Goal: Task Accomplishment & Management: Manage account settings

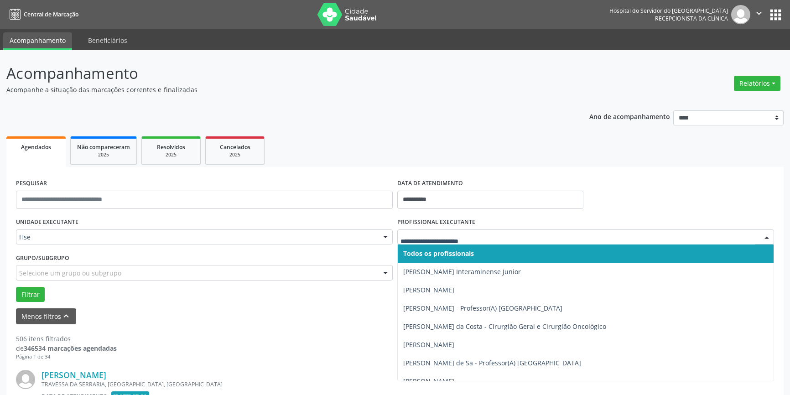
scroll to position [124, 0]
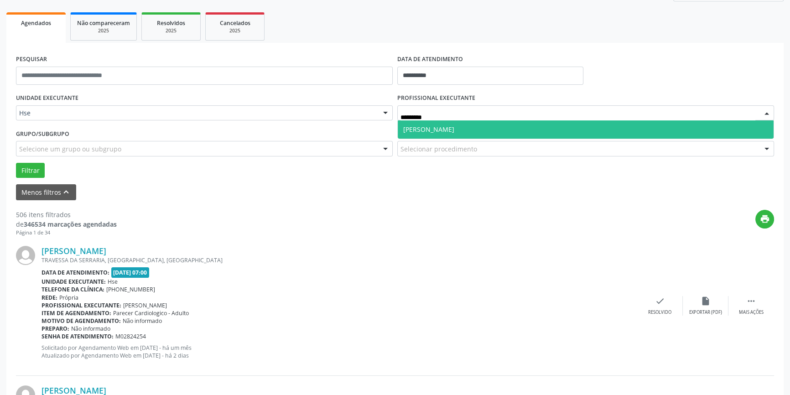
type input "**********"
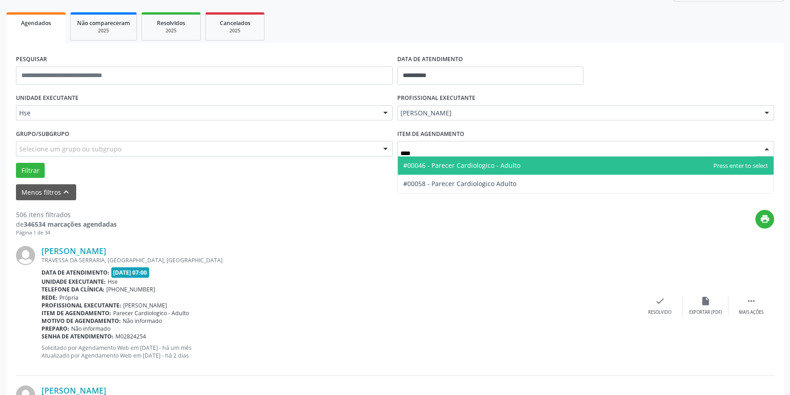
type input "*****"
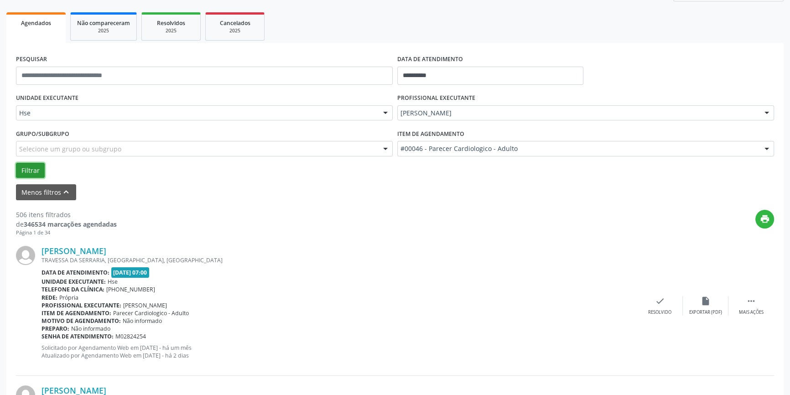
click at [41, 166] on button "Filtrar" at bounding box center [30, 171] width 29 height 16
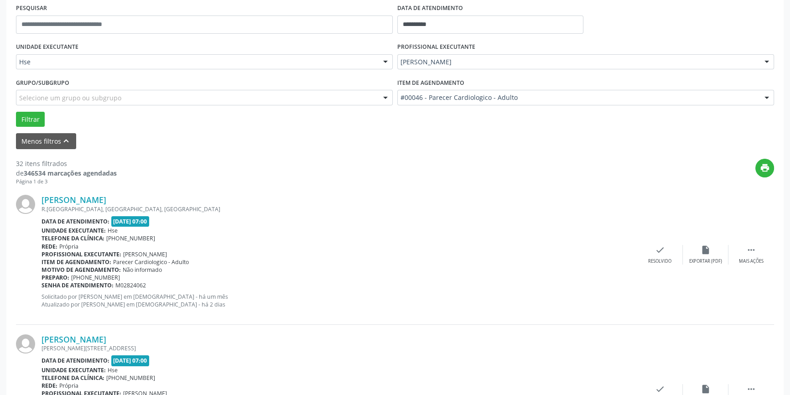
scroll to position [249, 0]
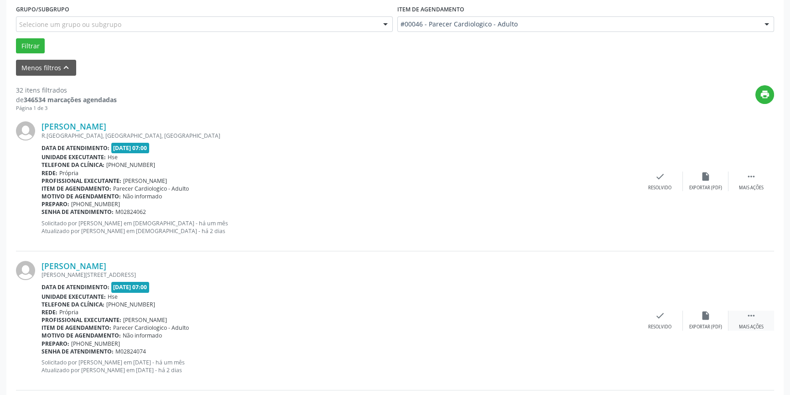
click at [742, 322] on div " Mais ações" at bounding box center [752, 321] width 46 height 20
click at [708, 312] on icon "alarm_off" at bounding box center [706, 316] width 10 height 10
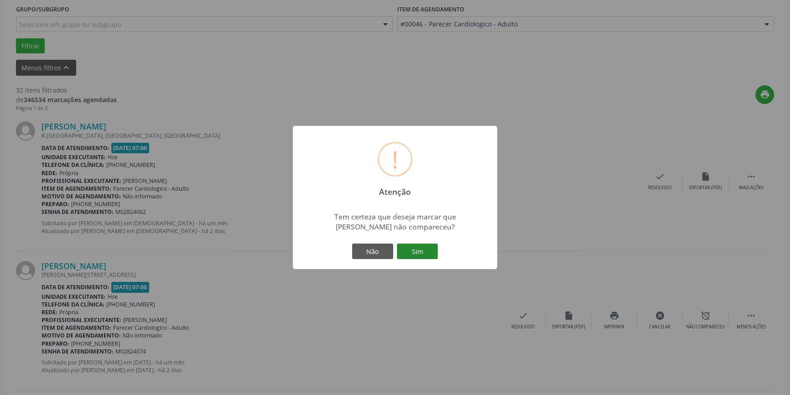
click at [424, 252] on button "Sim" at bounding box center [417, 252] width 41 height 16
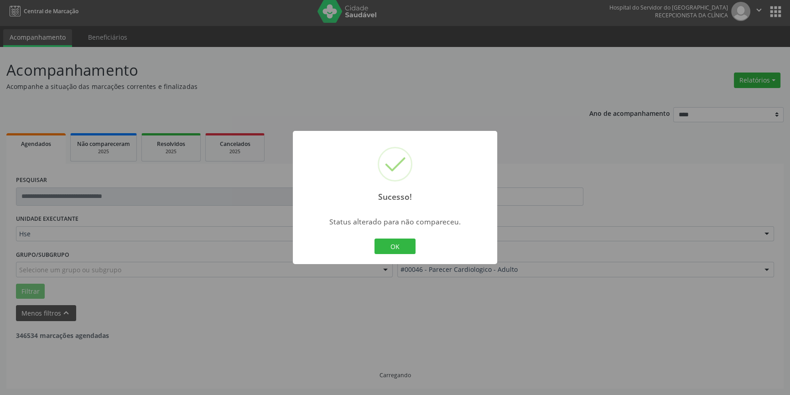
scroll to position [2, 0]
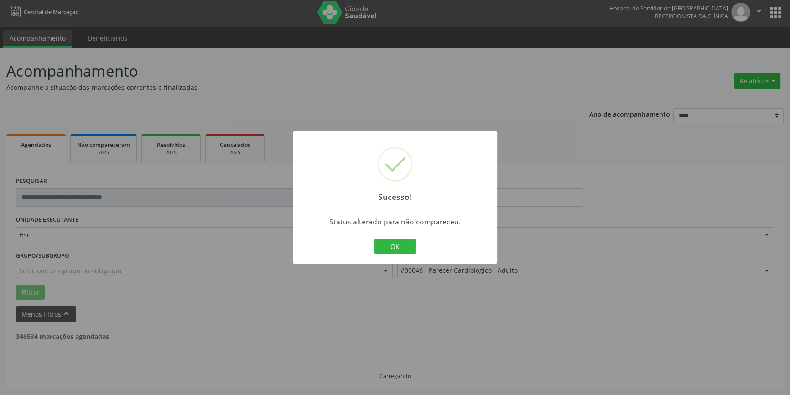
click at [389, 249] on button "OK" at bounding box center [395, 247] width 41 height 16
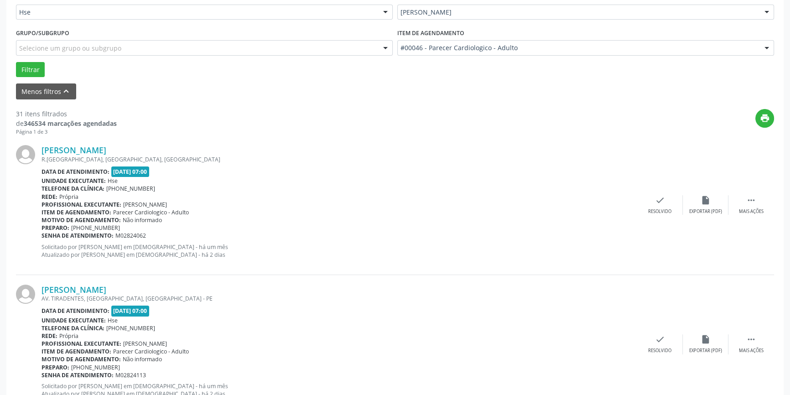
scroll to position [251, 0]
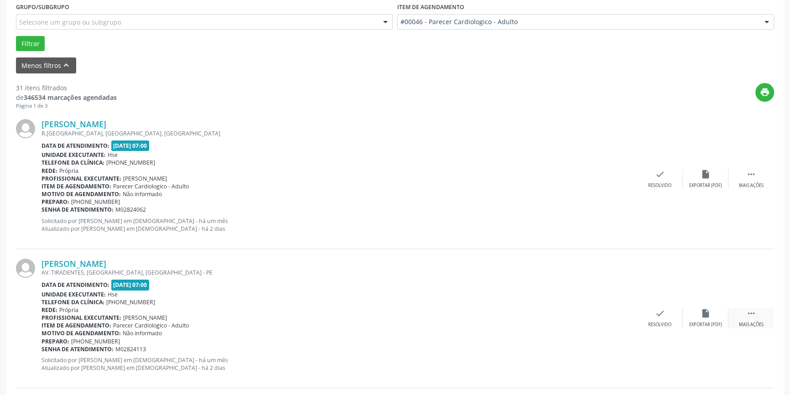
click at [738, 310] on div " Mais ações" at bounding box center [752, 318] width 46 height 20
click at [717, 310] on div "alarm_off Não compareceu" at bounding box center [706, 318] width 46 height 20
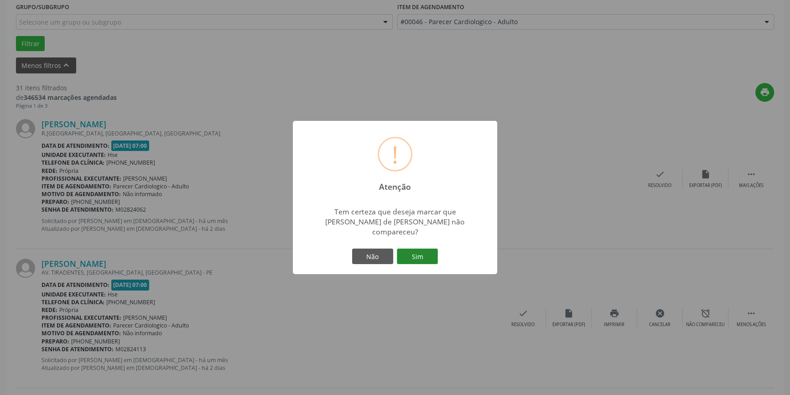
click at [428, 255] on button "Sim" at bounding box center [417, 257] width 41 height 16
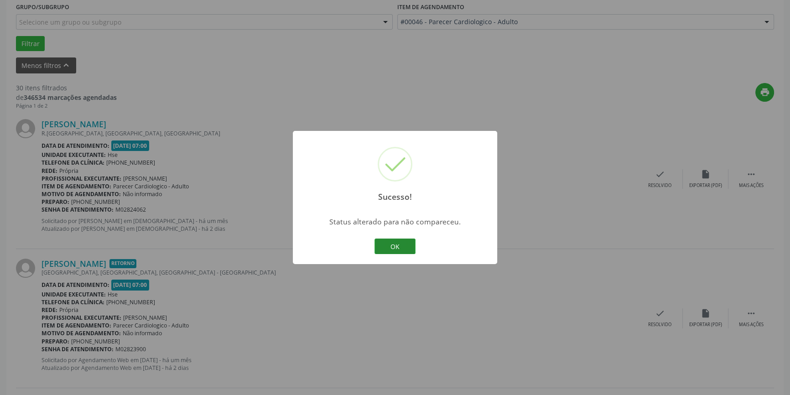
click at [380, 246] on button "OK" at bounding box center [395, 247] width 41 height 16
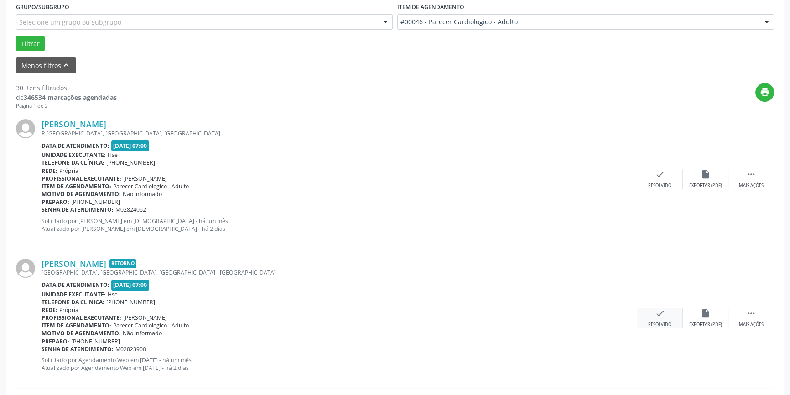
click at [676, 315] on div "check Resolvido" at bounding box center [660, 318] width 46 height 20
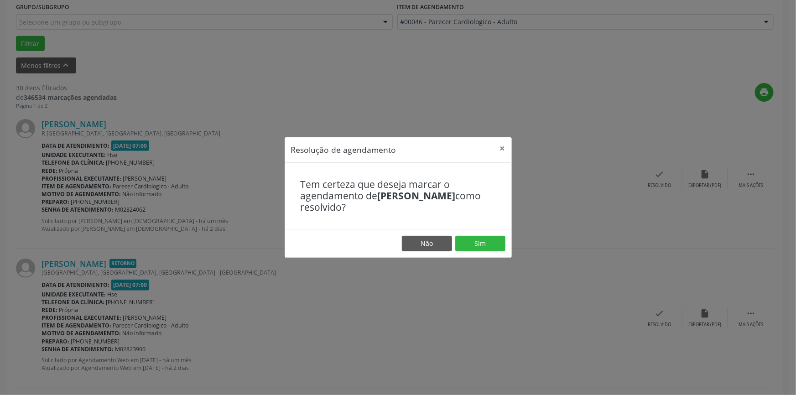
click at [484, 234] on footer "Não Sim" at bounding box center [398, 243] width 227 height 29
click at [484, 237] on button "Sim" at bounding box center [480, 244] width 50 height 16
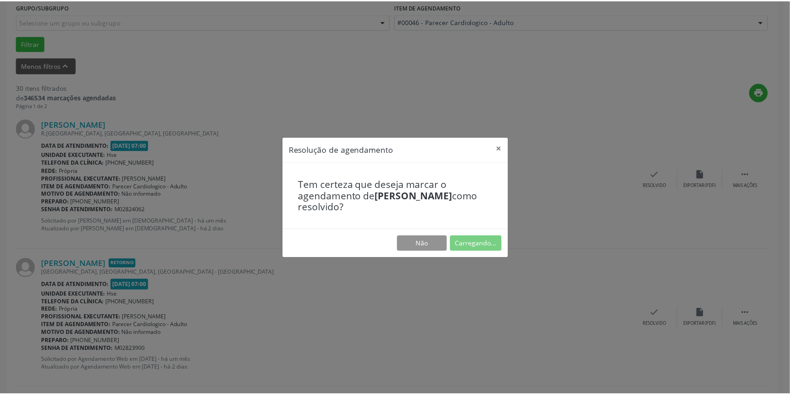
scroll to position [0, 0]
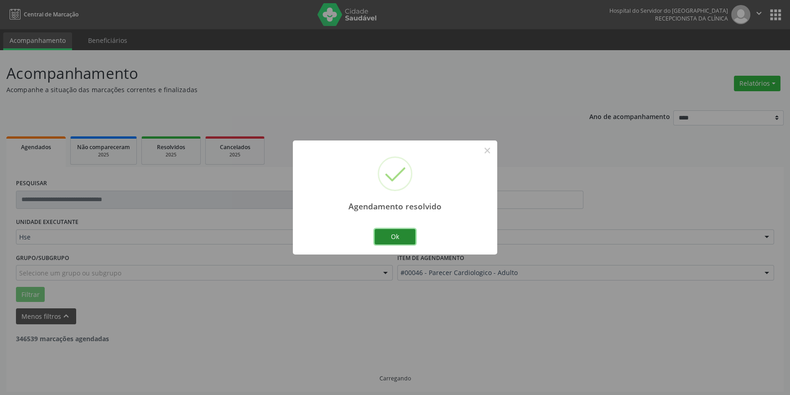
drag, startPoint x: 400, startPoint y: 232, endPoint x: 398, endPoint y: 240, distance: 7.9
click at [400, 233] on button "Ok" at bounding box center [395, 237] width 41 height 16
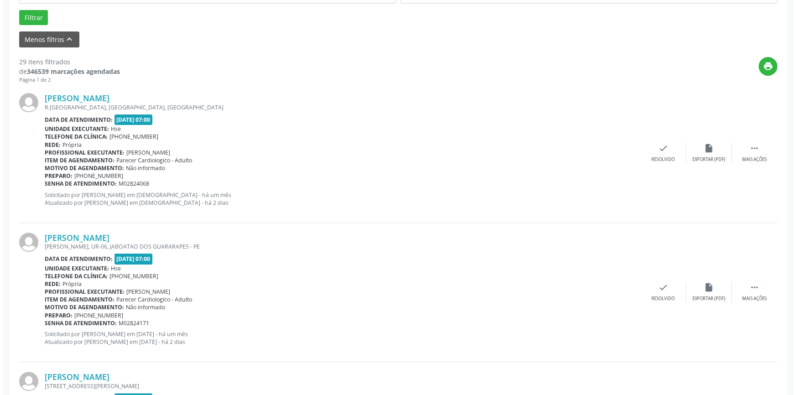
scroll to position [290, 0]
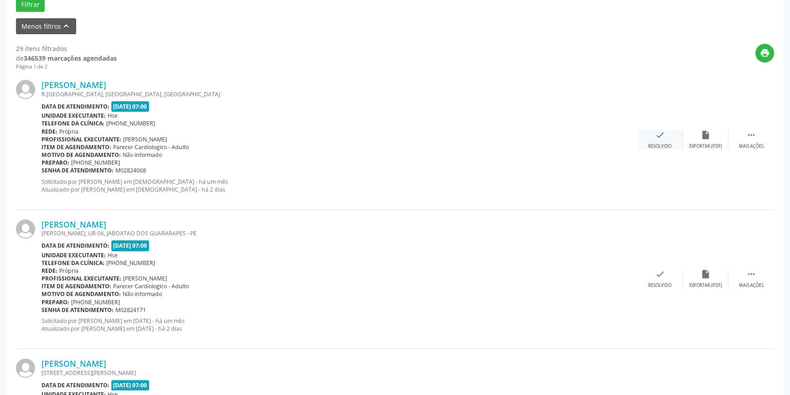
click at [643, 140] on div "check Resolvido" at bounding box center [660, 140] width 46 height 20
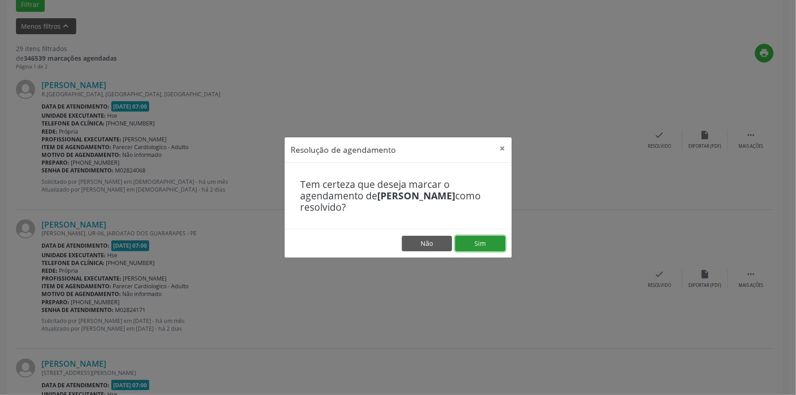
click at [488, 245] on button "Sim" at bounding box center [480, 244] width 50 height 16
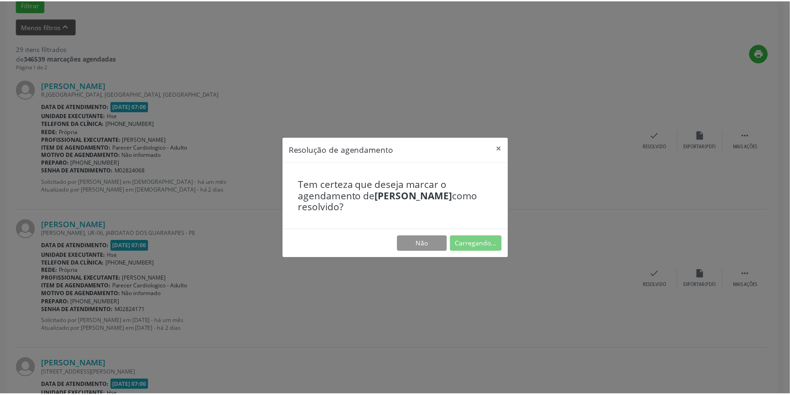
scroll to position [0, 0]
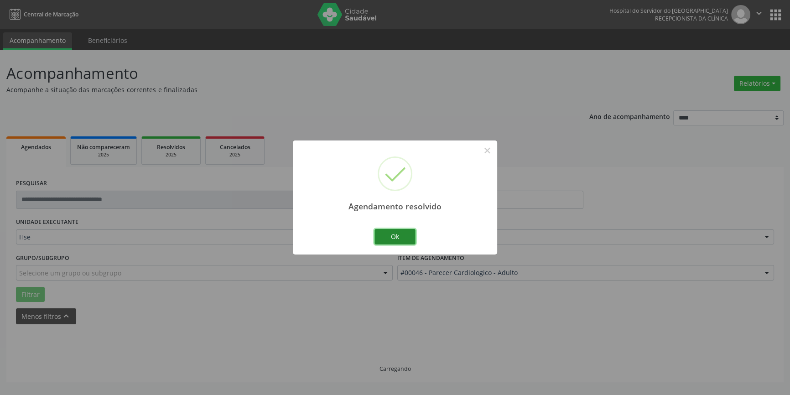
click at [394, 230] on button "Ok" at bounding box center [395, 237] width 41 height 16
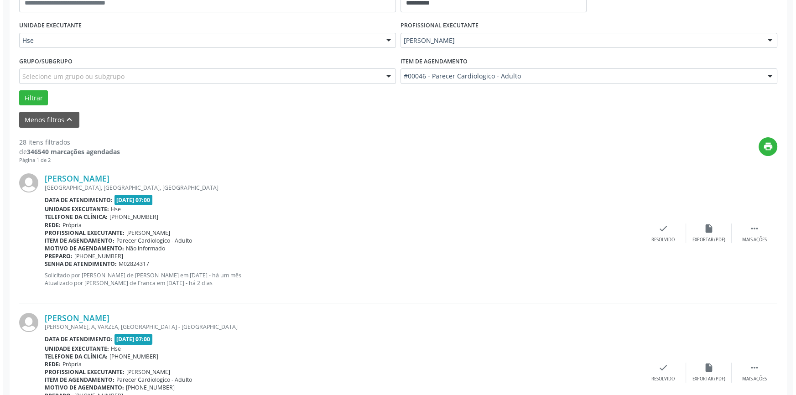
scroll to position [207, 0]
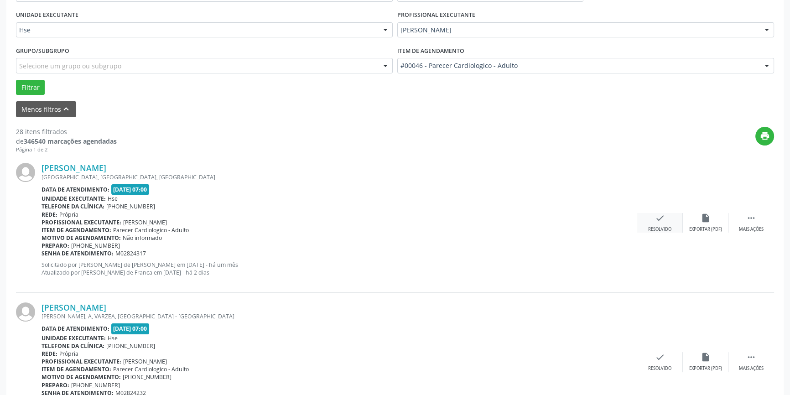
click at [668, 223] on div "check Resolvido" at bounding box center [660, 223] width 46 height 20
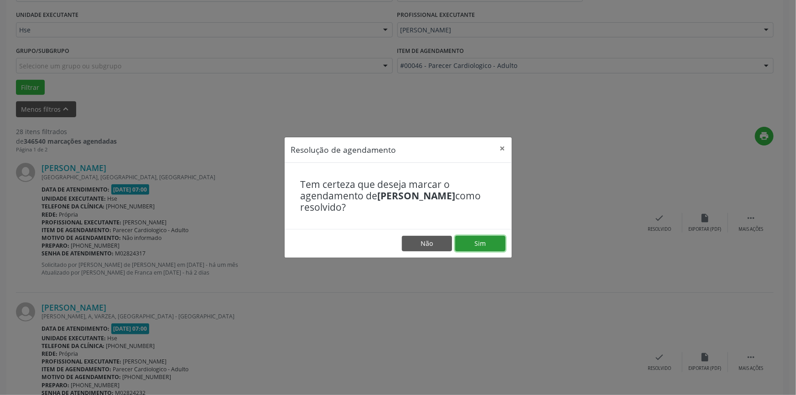
click at [481, 246] on button "Sim" at bounding box center [480, 244] width 50 height 16
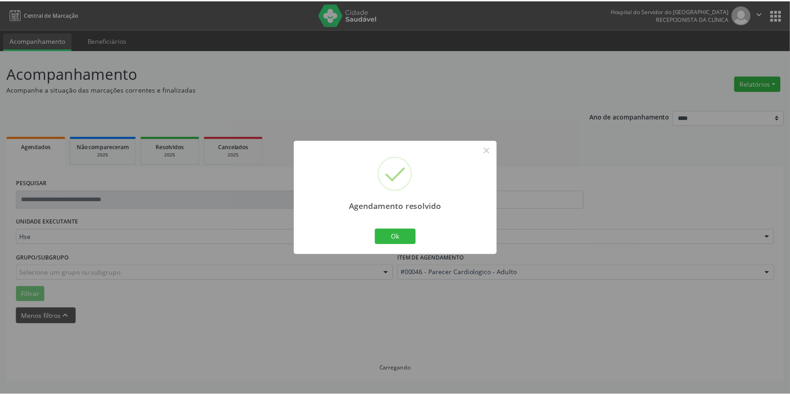
scroll to position [0, 0]
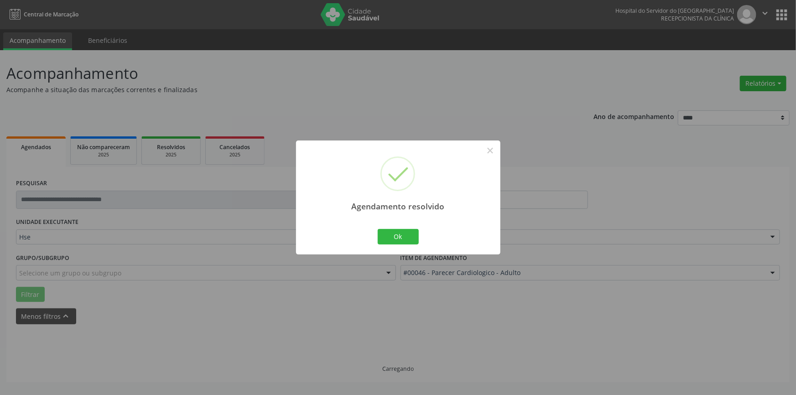
click at [422, 240] on div "Agendamento resolvido × Ok Cancel" at bounding box center [398, 198] width 204 height 114
click at [419, 239] on div "Agendamento resolvido × Ok Cancel" at bounding box center [398, 198] width 204 height 114
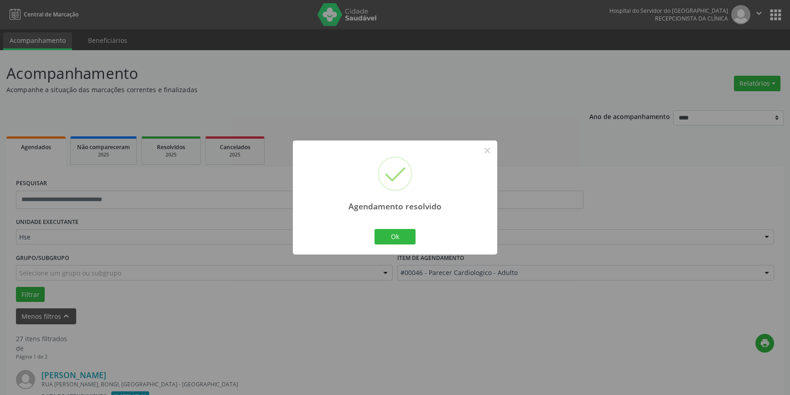
click at [417, 239] on div "Ok Cancel" at bounding box center [395, 236] width 45 height 19
click at [406, 239] on button "Ok" at bounding box center [395, 237] width 41 height 16
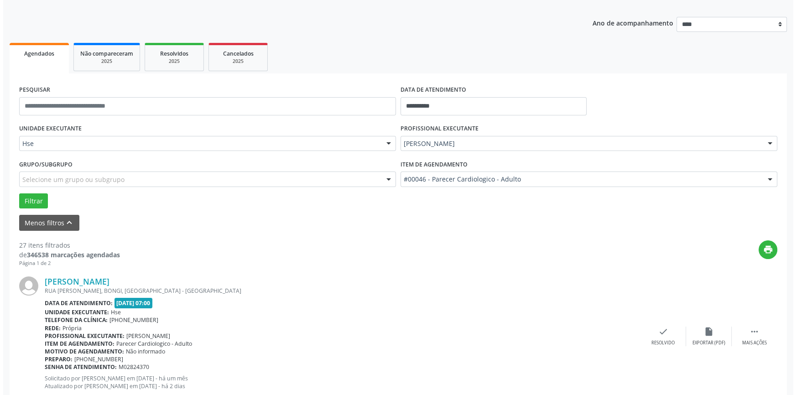
scroll to position [166, 0]
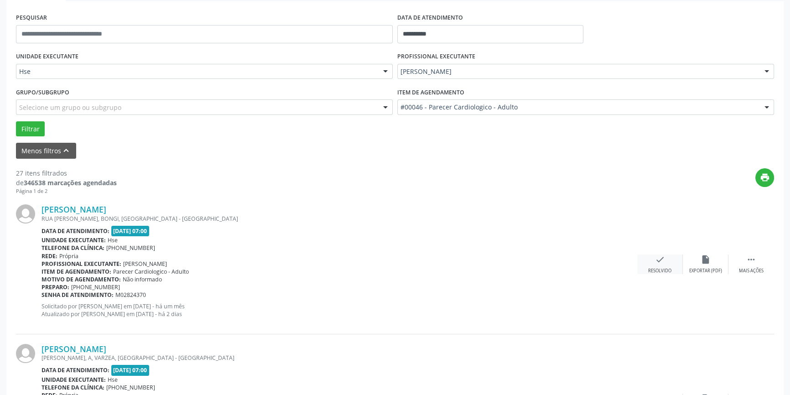
click at [655, 260] on icon "check" at bounding box center [660, 260] width 10 height 10
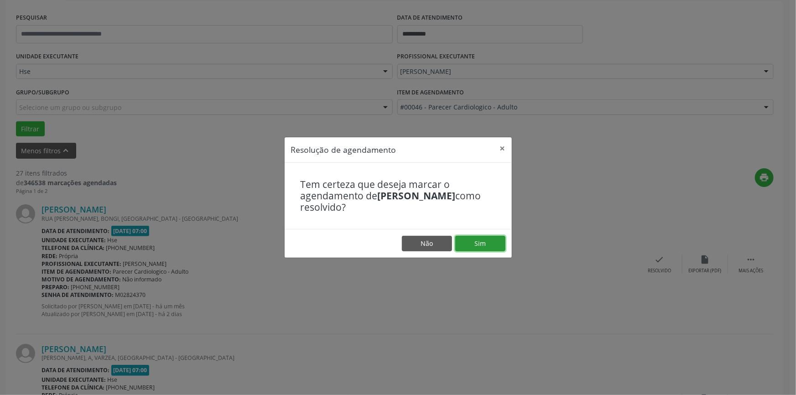
click at [482, 245] on button "Sim" at bounding box center [480, 244] width 50 height 16
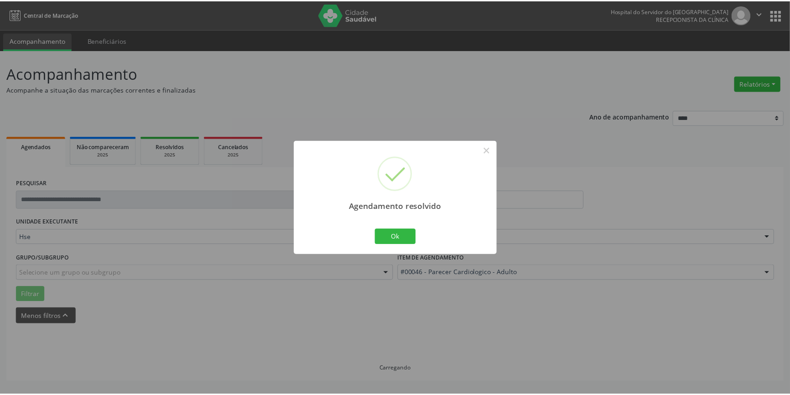
scroll to position [0, 0]
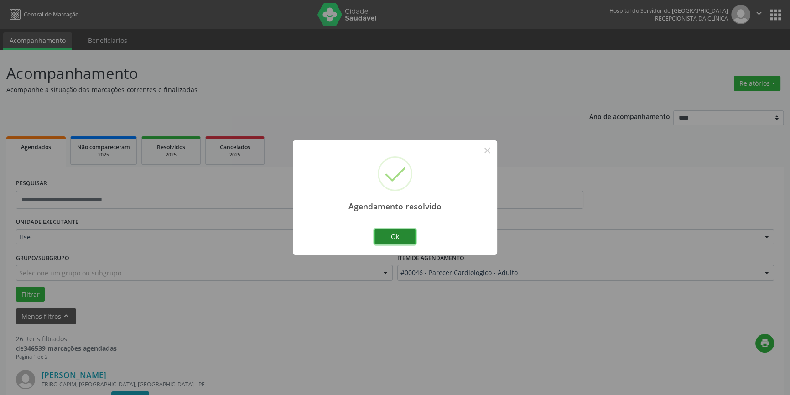
click at [398, 239] on button "Ok" at bounding box center [395, 237] width 41 height 16
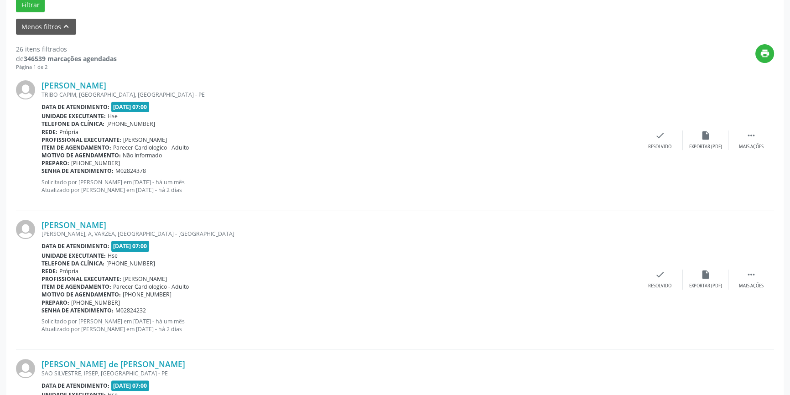
scroll to position [290, 0]
click at [759, 137] on div " Mais ações" at bounding box center [752, 140] width 46 height 20
click at [716, 131] on div "alarm_off Não compareceu" at bounding box center [706, 140] width 46 height 20
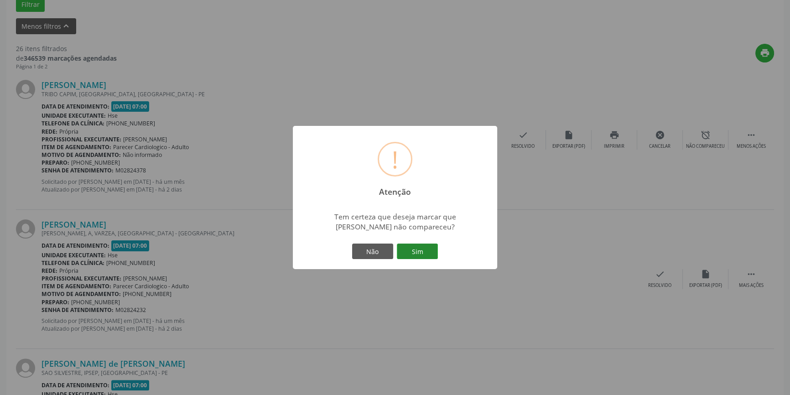
click at [425, 256] on button "Sim" at bounding box center [417, 252] width 41 height 16
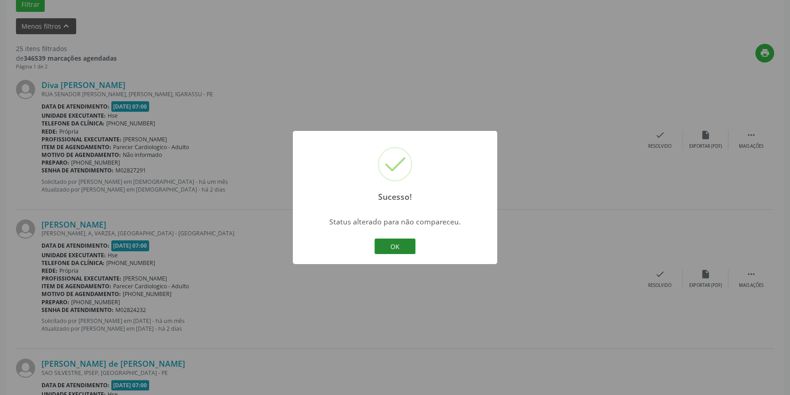
click at [403, 248] on button "OK" at bounding box center [395, 247] width 41 height 16
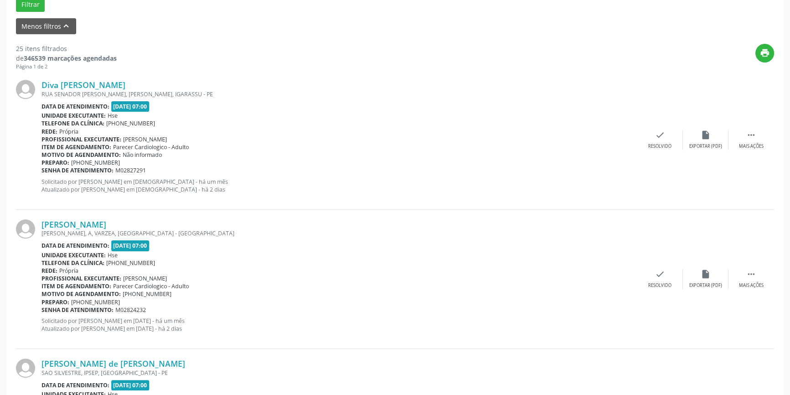
click at [753, 151] on div "Diva [PERSON_NAME] RUA [GEOGRAPHIC_DATA][PERSON_NAME], [GEOGRAPHIC_DATA], IGARA…" at bounding box center [395, 139] width 758 height 139
click at [757, 143] on div "Mais ações" at bounding box center [751, 146] width 25 height 6
click at [694, 146] on div "Não compareceu" at bounding box center [705, 146] width 39 height 6
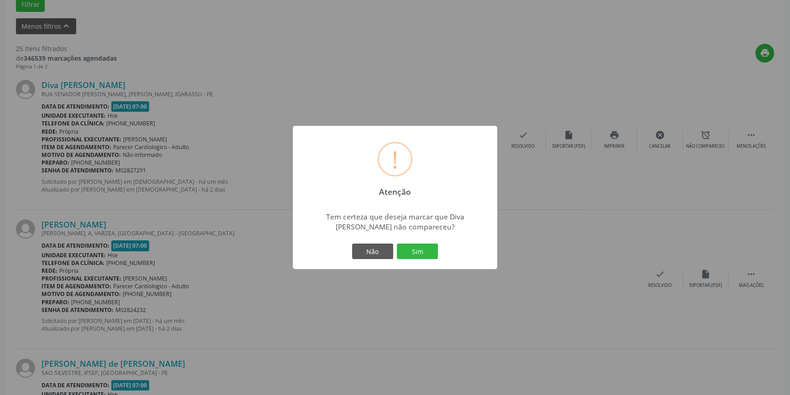
drag, startPoint x: 429, startPoint y: 250, endPoint x: 450, endPoint y: 248, distance: 21.5
click at [429, 250] on button "Sim" at bounding box center [417, 252] width 41 height 16
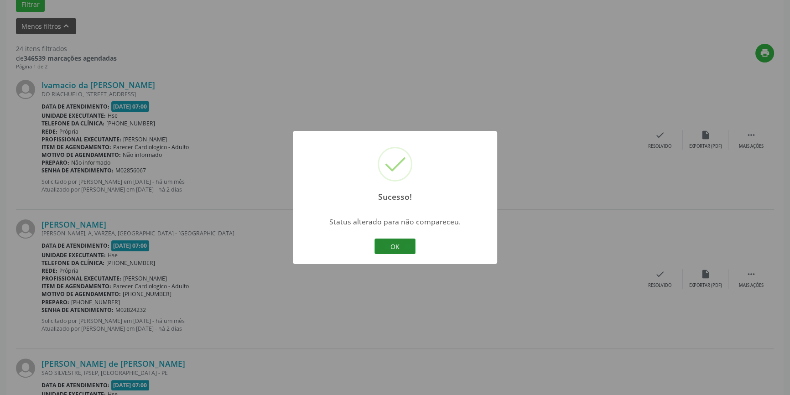
click at [389, 248] on button "OK" at bounding box center [395, 247] width 41 height 16
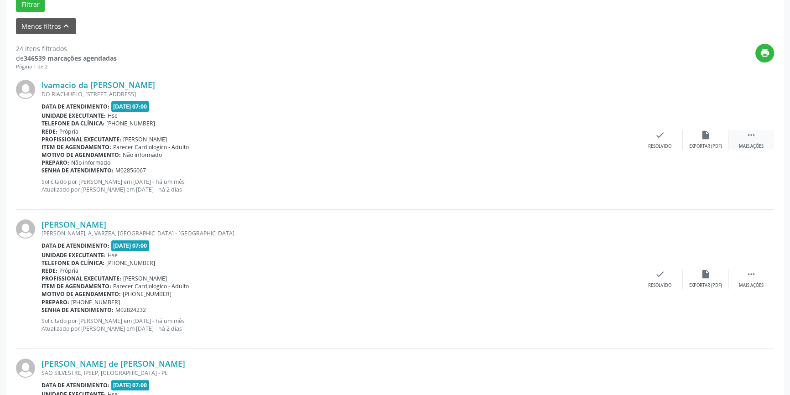
click at [752, 143] on div "Mais ações" at bounding box center [751, 146] width 25 height 6
click at [694, 145] on div "Não compareceu" at bounding box center [705, 146] width 39 height 6
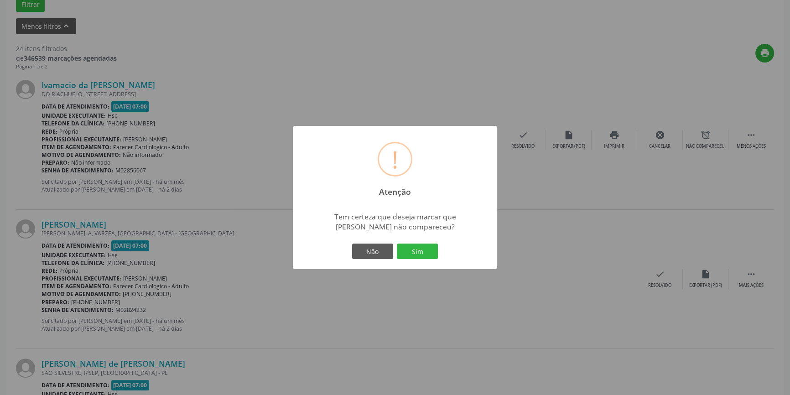
click at [421, 264] on div "! Atenção × Tem certeza que deseja marcar que [PERSON_NAME] não compareceu? Não…" at bounding box center [395, 197] width 204 height 143
click at [422, 251] on button "Sim" at bounding box center [417, 252] width 41 height 16
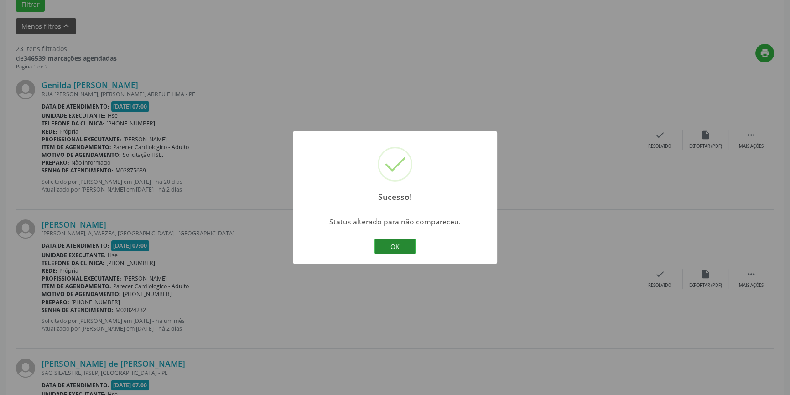
click at [404, 243] on button "OK" at bounding box center [395, 247] width 41 height 16
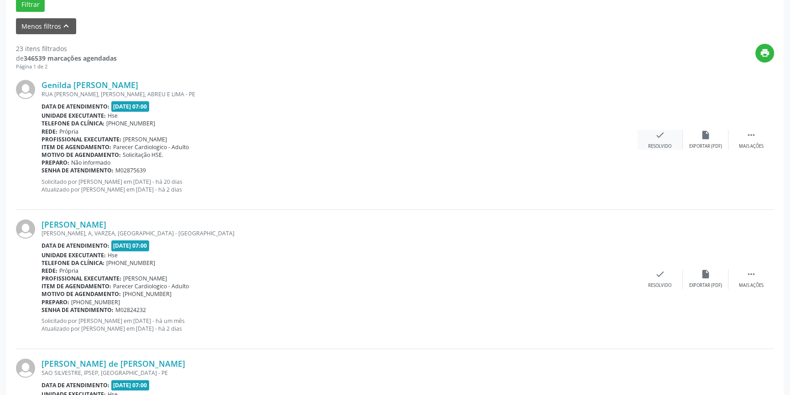
click at [643, 144] on div "check Resolvido" at bounding box center [660, 140] width 46 height 20
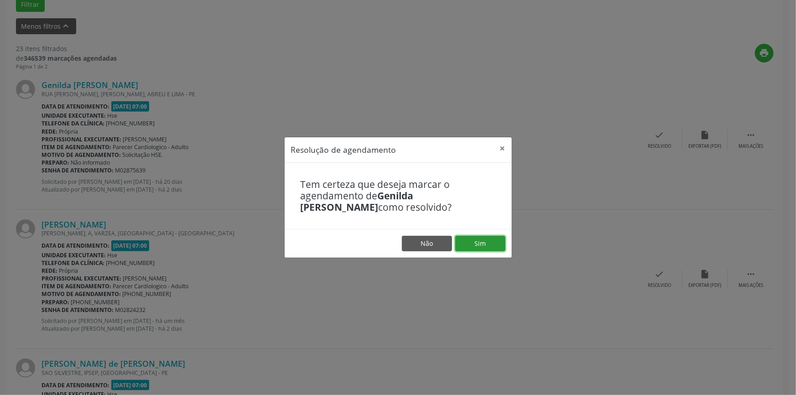
click at [491, 243] on button "Sim" at bounding box center [480, 244] width 50 height 16
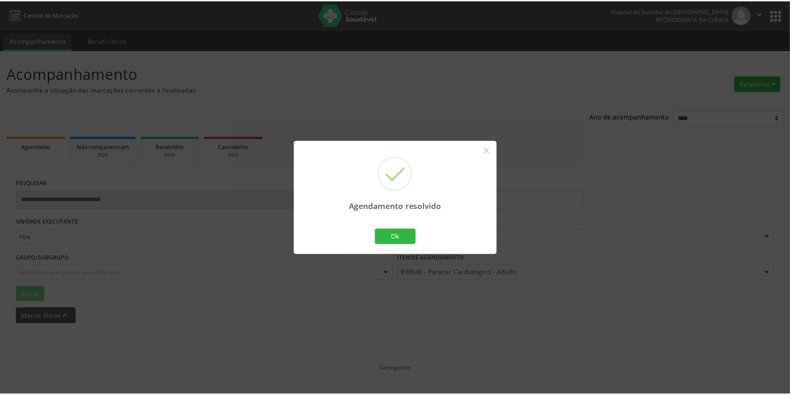
scroll to position [0, 0]
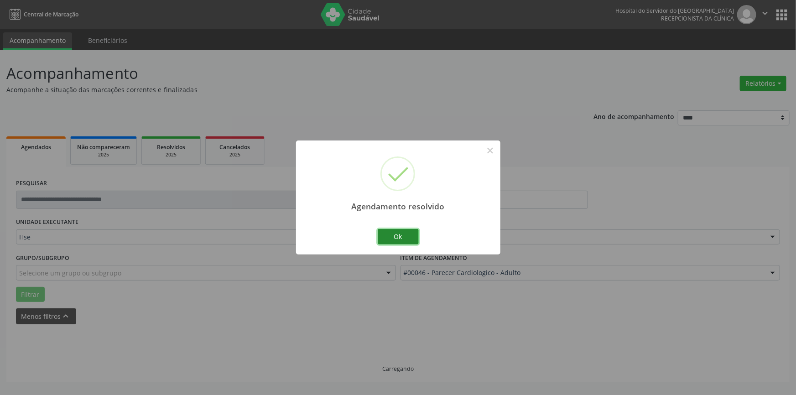
click at [397, 237] on button "Ok" at bounding box center [398, 237] width 41 height 16
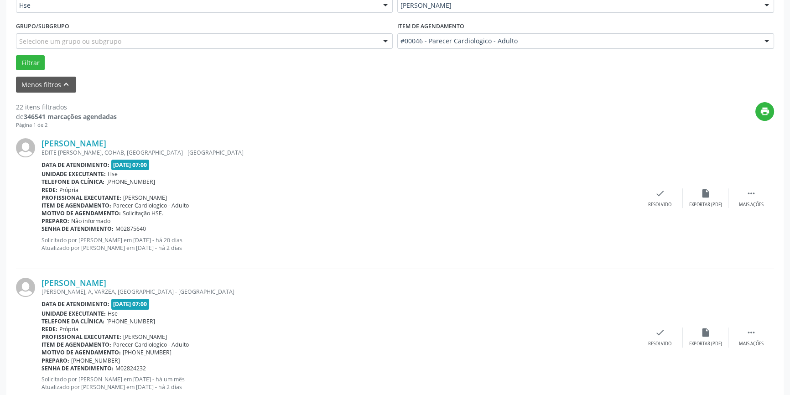
scroll to position [249, 0]
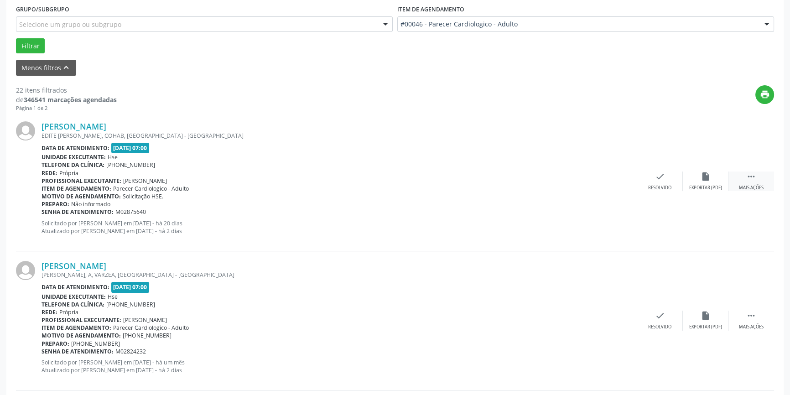
click at [745, 186] on div "Mais ações" at bounding box center [751, 188] width 25 height 6
click at [723, 185] on div "Não compareceu" at bounding box center [705, 188] width 39 height 6
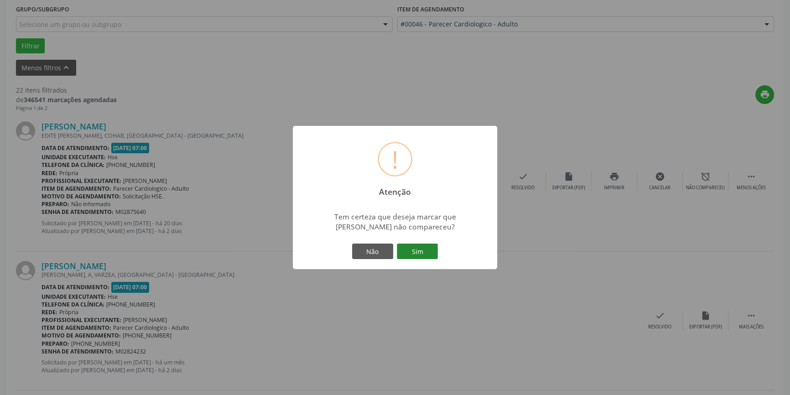
click at [409, 257] on button "Sim" at bounding box center [417, 252] width 41 height 16
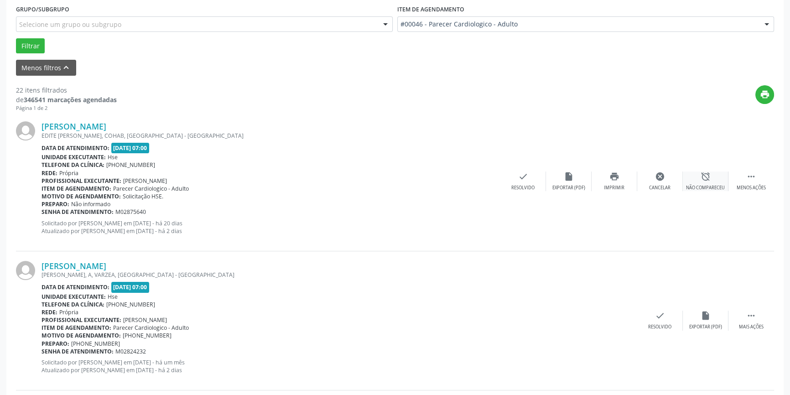
click at [694, 187] on div "Não compareceu" at bounding box center [705, 188] width 39 height 6
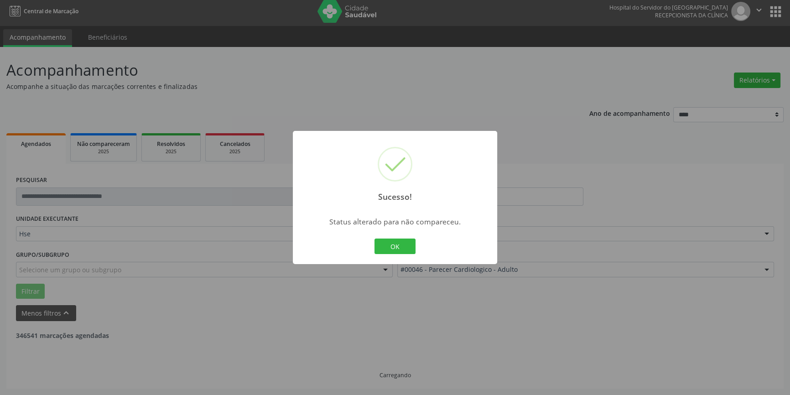
scroll to position [2, 0]
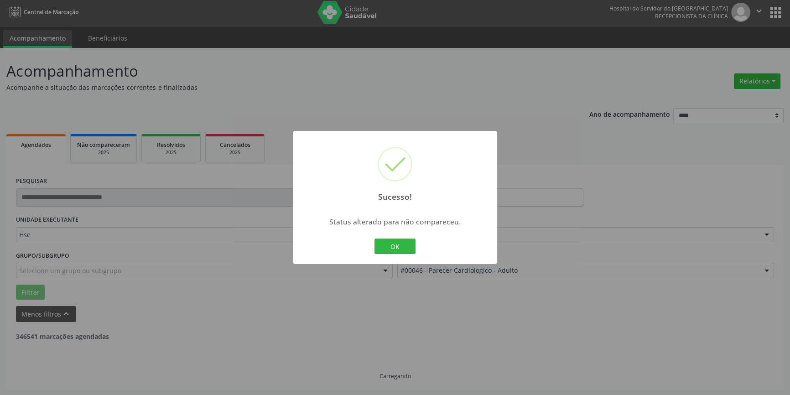
click at [417, 247] on div "Sucesso! × Status alterado para não compareceu. OK Cancel" at bounding box center [395, 197] width 204 height 133
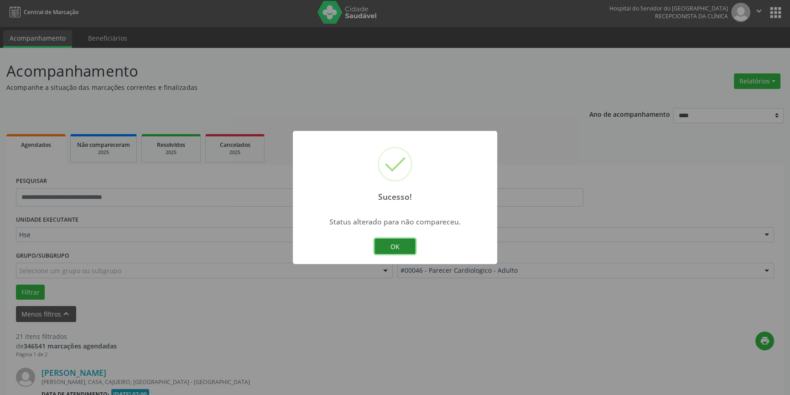
click at [409, 246] on button "OK" at bounding box center [395, 247] width 41 height 16
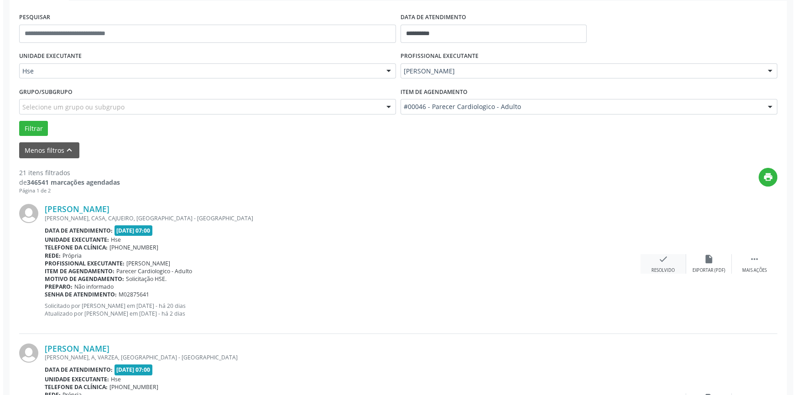
scroll to position [168, 0]
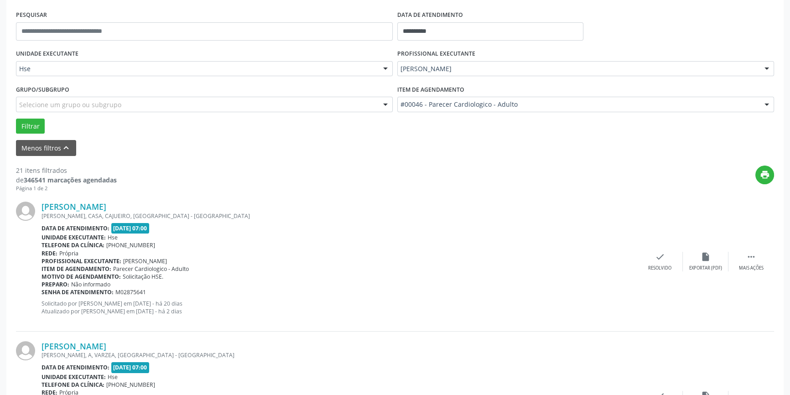
drag, startPoint x: 635, startPoint y: 263, endPoint x: 627, endPoint y: 261, distance: 8.9
click at [636, 263] on div "Profissional executante: [PERSON_NAME]" at bounding box center [340, 261] width 596 height 8
click at [669, 262] on div "check Resolvido" at bounding box center [660, 262] width 46 height 20
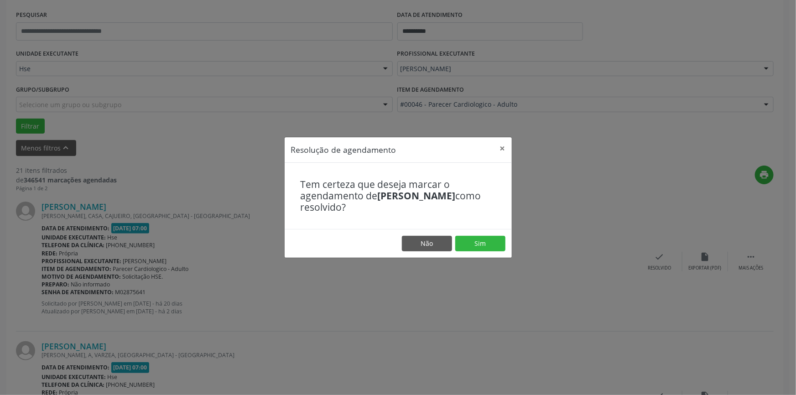
click at [469, 234] on footer "Não Sim" at bounding box center [398, 243] width 227 height 29
click at [470, 244] on button "Sim" at bounding box center [480, 244] width 50 height 16
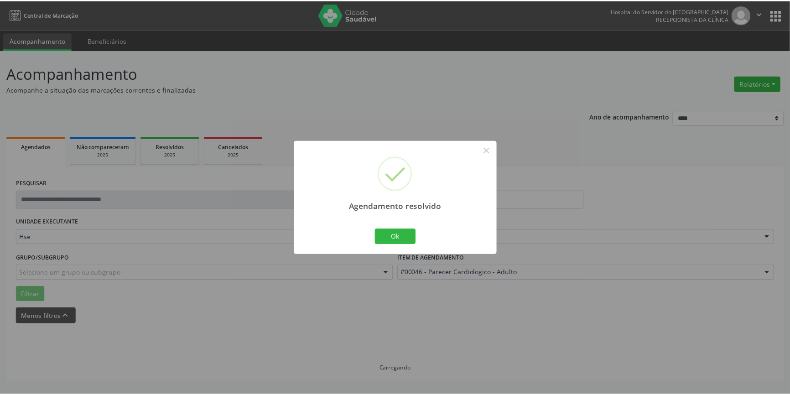
scroll to position [0, 0]
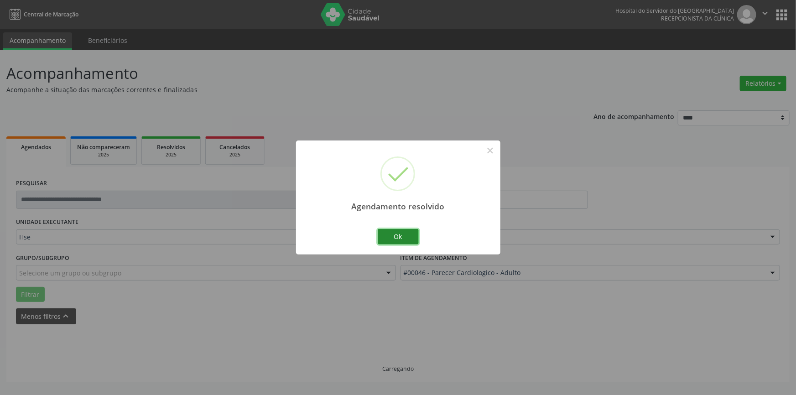
click at [406, 242] on button "Ok" at bounding box center [398, 237] width 41 height 16
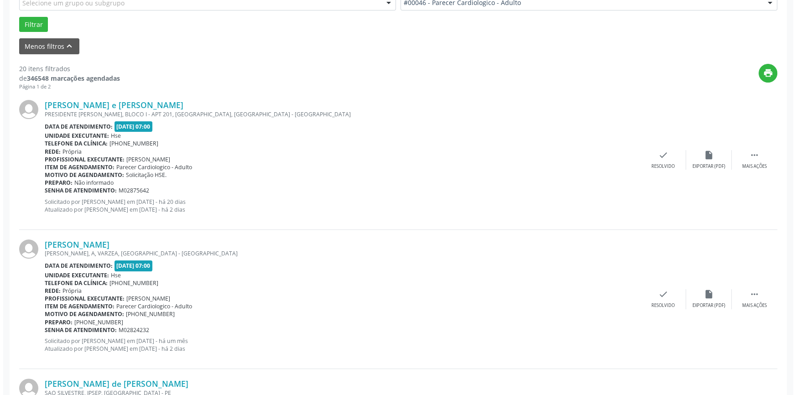
scroll to position [290, 0]
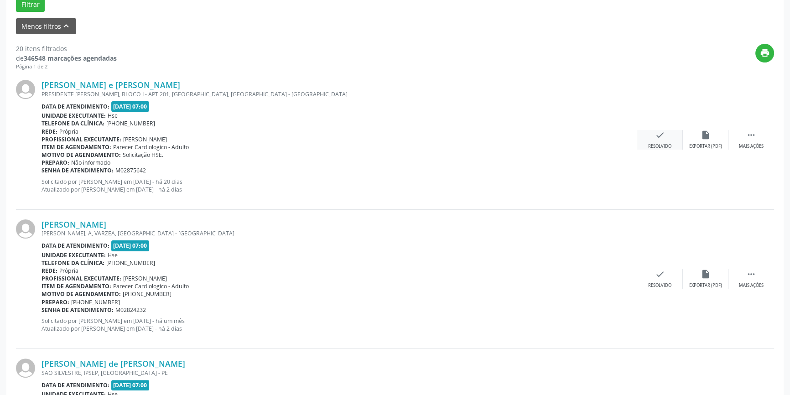
click at [660, 143] on div "Resolvido" at bounding box center [659, 146] width 23 height 6
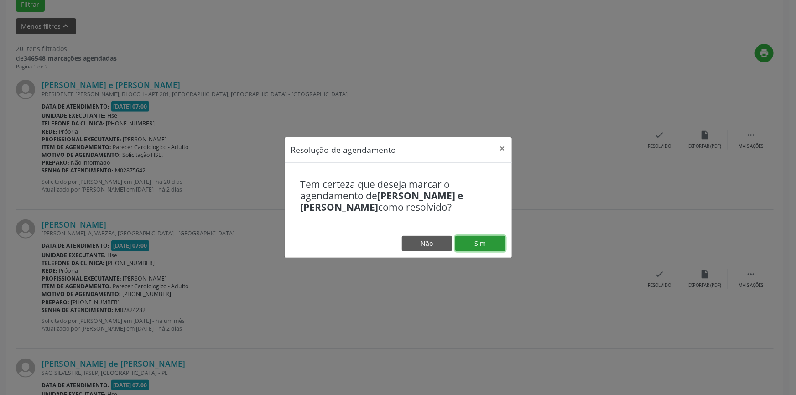
drag, startPoint x: 468, startPoint y: 241, endPoint x: 477, endPoint y: 238, distance: 9.5
click at [469, 240] on button "Sim" at bounding box center [480, 244] width 50 height 16
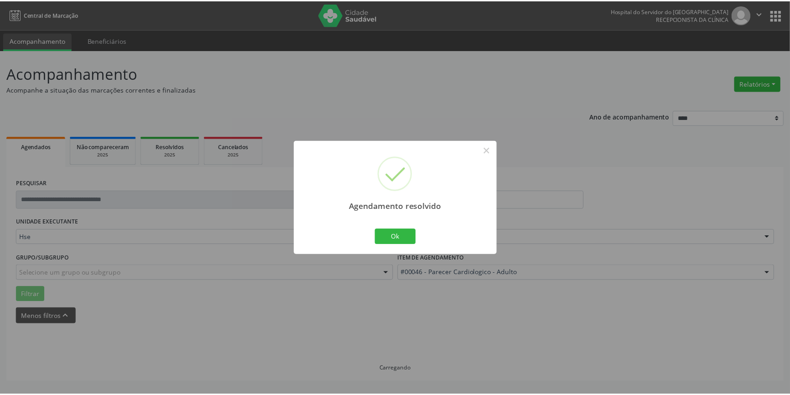
scroll to position [0, 0]
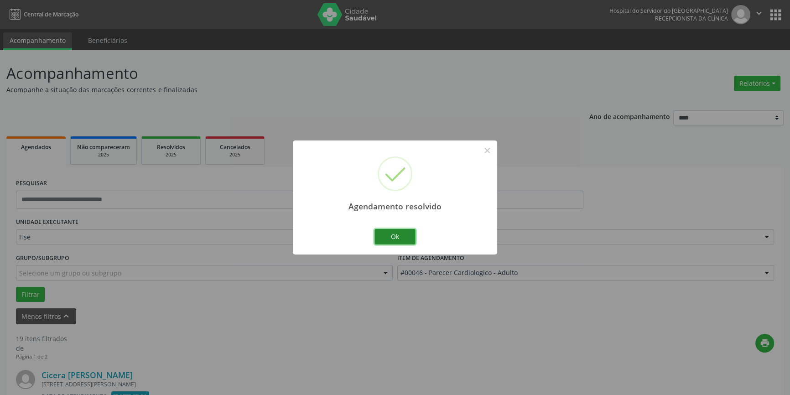
click at [411, 239] on button "Ok" at bounding box center [395, 237] width 41 height 16
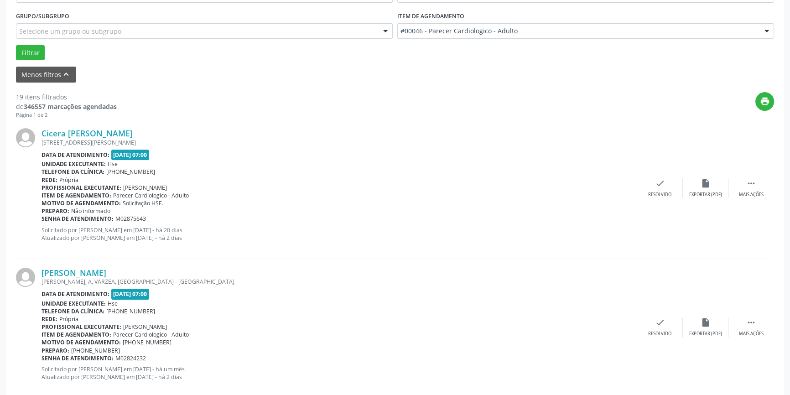
scroll to position [249, 0]
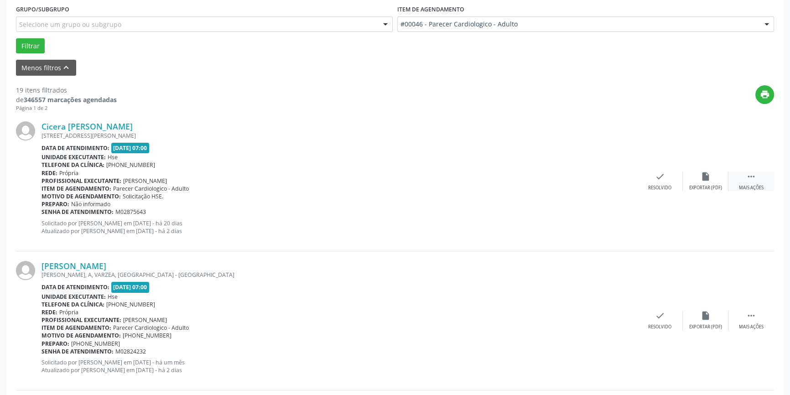
click at [761, 180] on div " Mais ações" at bounding box center [752, 182] width 46 height 20
click at [719, 189] on div "Não compareceu" at bounding box center [705, 188] width 39 height 6
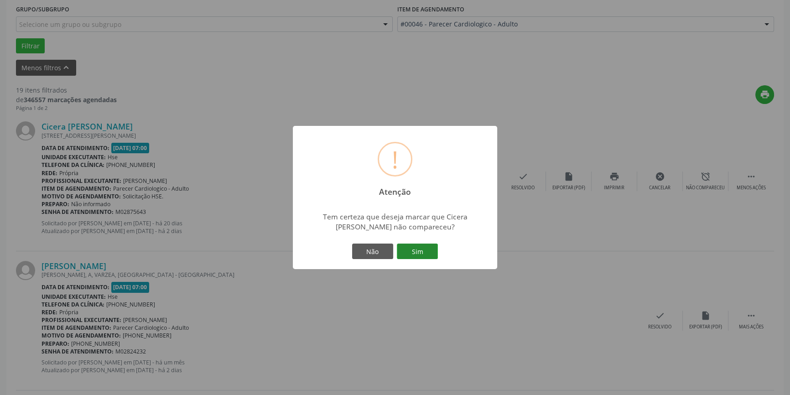
click at [431, 255] on button "Sim" at bounding box center [417, 252] width 41 height 16
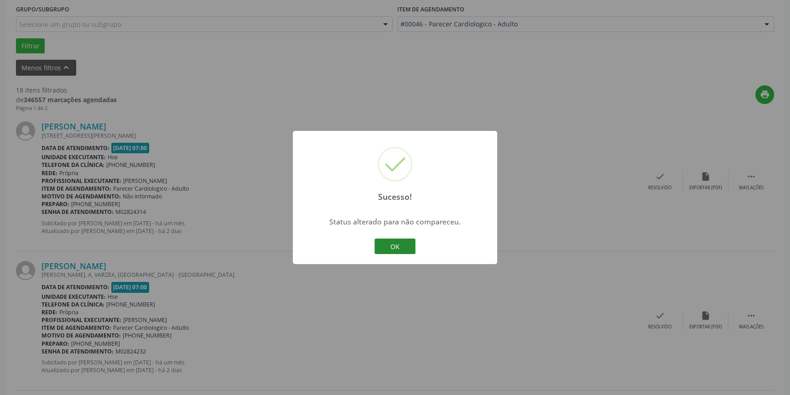
click at [395, 241] on button "OK" at bounding box center [395, 247] width 41 height 16
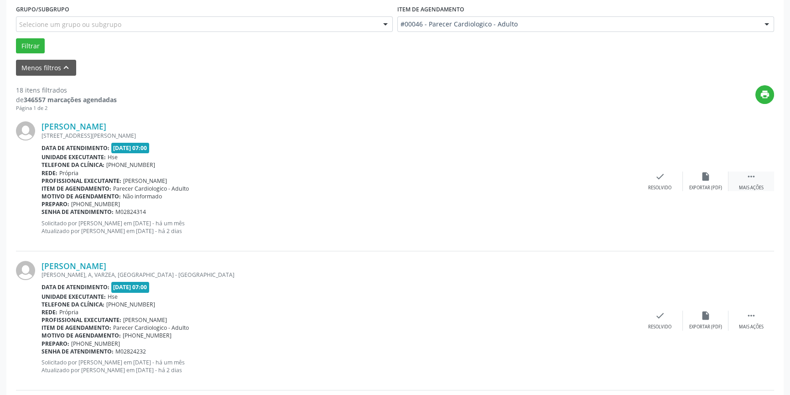
click at [749, 177] on icon "" at bounding box center [751, 177] width 10 height 10
click at [703, 179] on icon "alarm_off" at bounding box center [706, 177] width 10 height 10
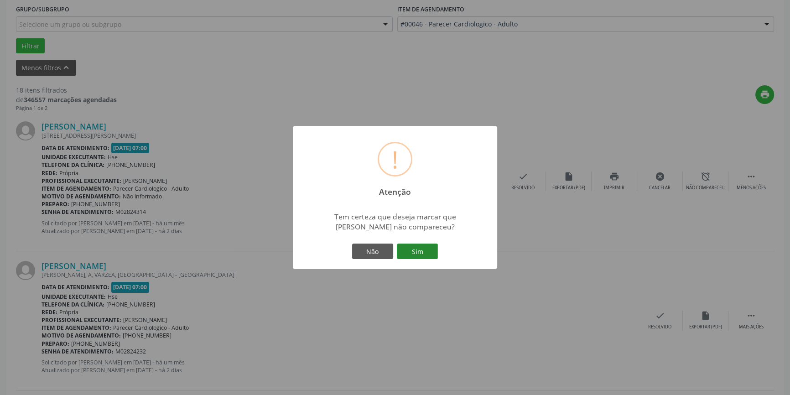
click at [424, 259] on button "Sim" at bounding box center [417, 252] width 41 height 16
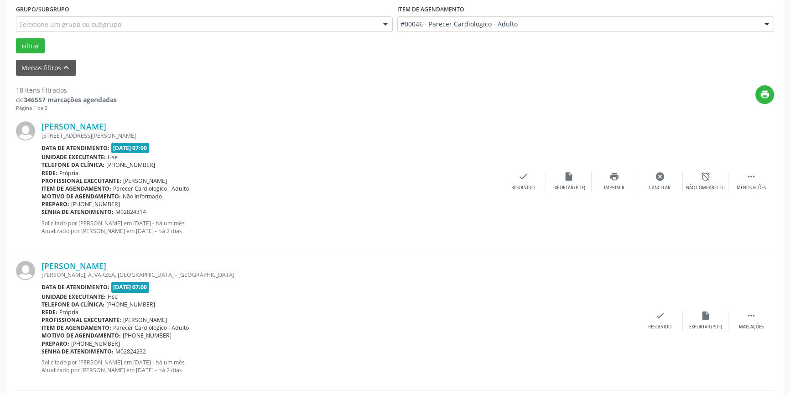
scroll to position [2, 0]
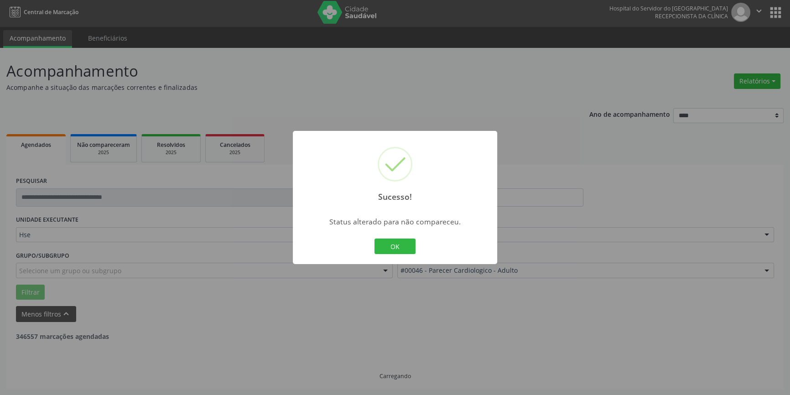
drag, startPoint x: 399, startPoint y: 243, endPoint x: 394, endPoint y: 241, distance: 5.1
click at [398, 243] on button "OK" at bounding box center [395, 247] width 41 height 16
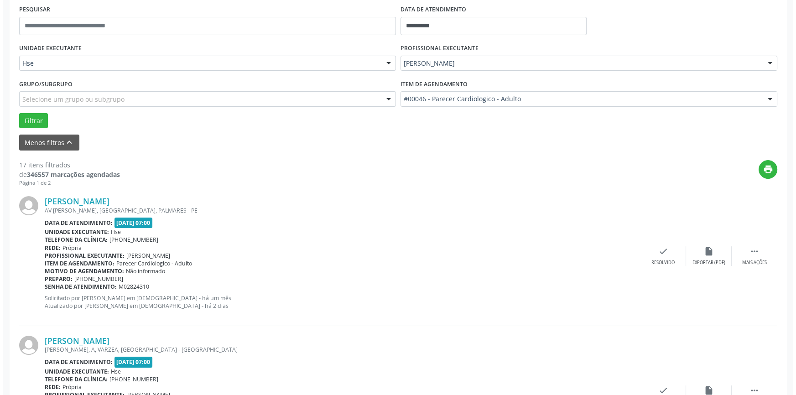
scroll to position [251, 0]
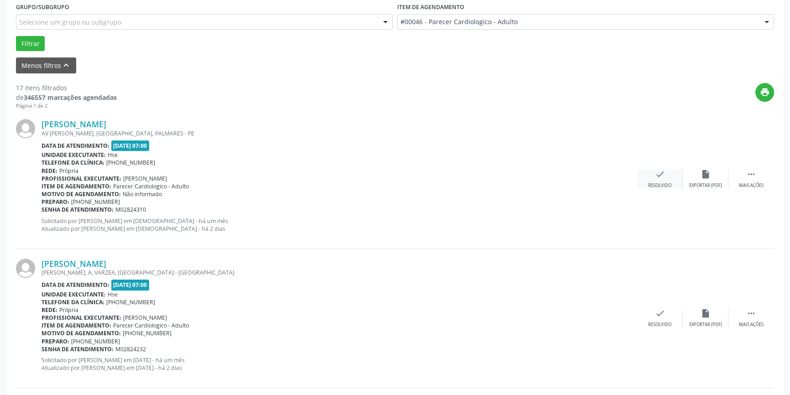
click at [670, 171] on div "check Resolvido" at bounding box center [660, 179] width 46 height 20
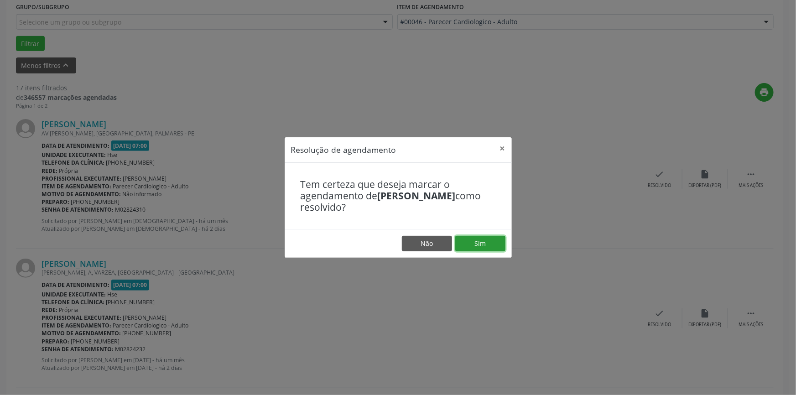
click at [484, 243] on button "Sim" at bounding box center [480, 244] width 50 height 16
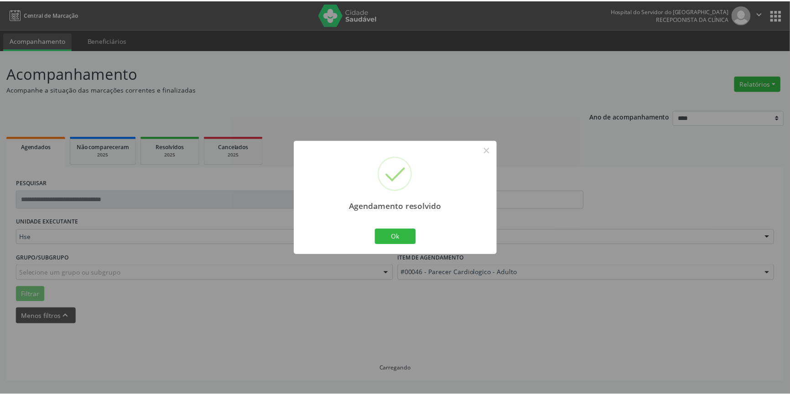
scroll to position [0, 0]
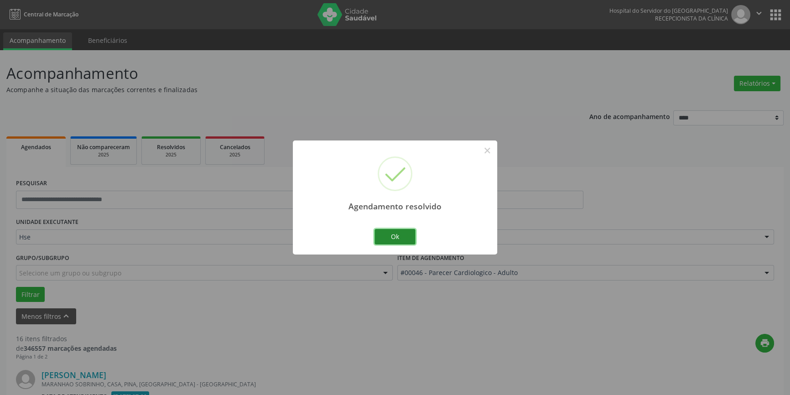
click at [401, 239] on button "Ok" at bounding box center [395, 237] width 41 height 16
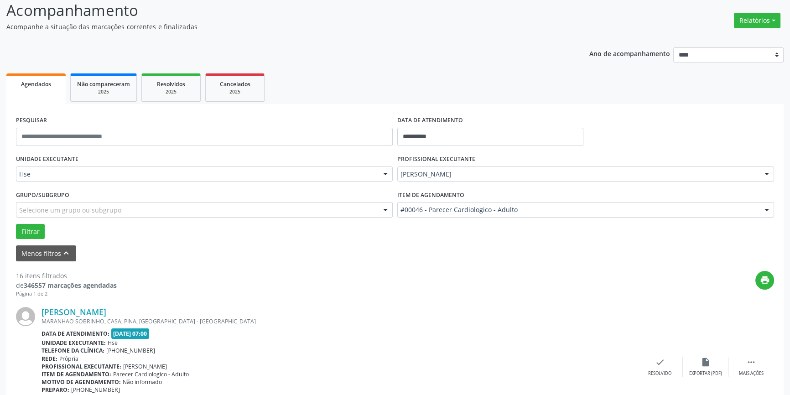
scroll to position [207, 0]
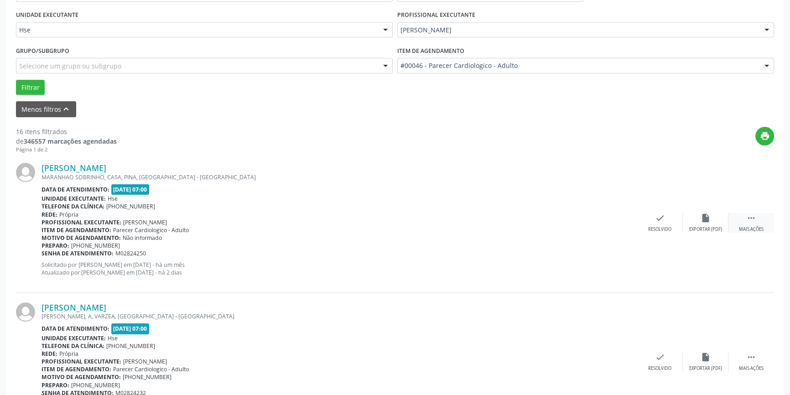
click at [760, 223] on div " Mais ações" at bounding box center [752, 223] width 46 height 20
click at [710, 229] on div "Não compareceu" at bounding box center [705, 229] width 39 height 6
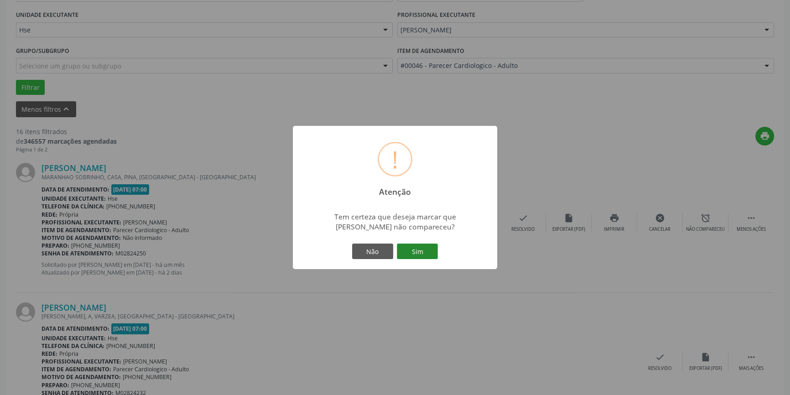
click at [424, 257] on button "Sim" at bounding box center [417, 252] width 41 height 16
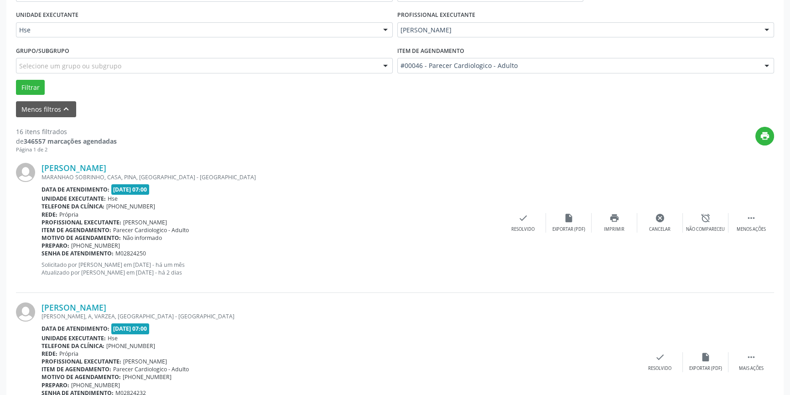
scroll to position [2, 0]
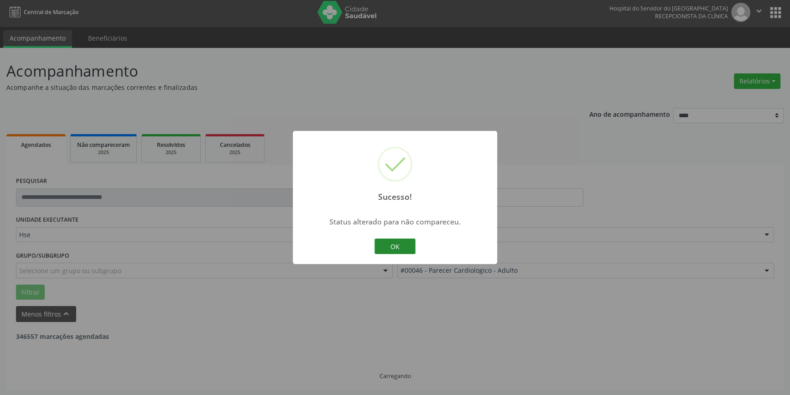
click at [393, 245] on button "OK" at bounding box center [395, 247] width 41 height 16
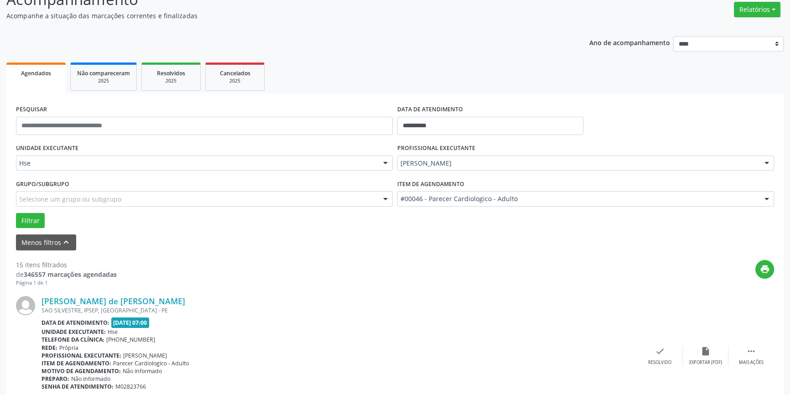
scroll to position [210, 0]
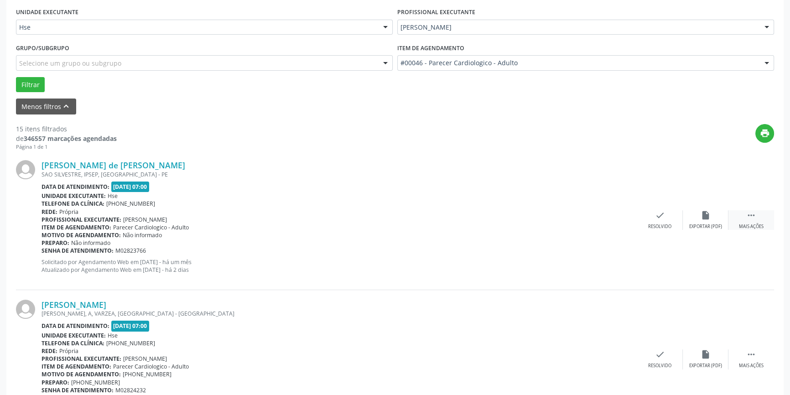
click at [755, 224] on div "Mais ações" at bounding box center [751, 227] width 25 height 6
click at [701, 221] on div "alarm_off Não compareceu" at bounding box center [706, 220] width 46 height 20
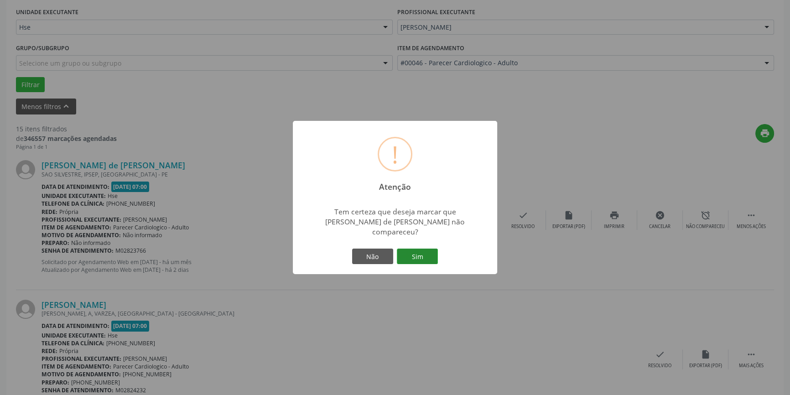
click at [419, 255] on button "Sim" at bounding box center [417, 257] width 41 height 16
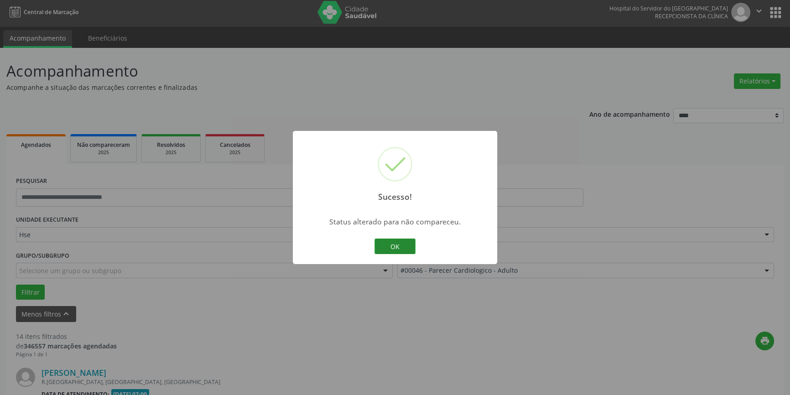
scroll to position [375, 0]
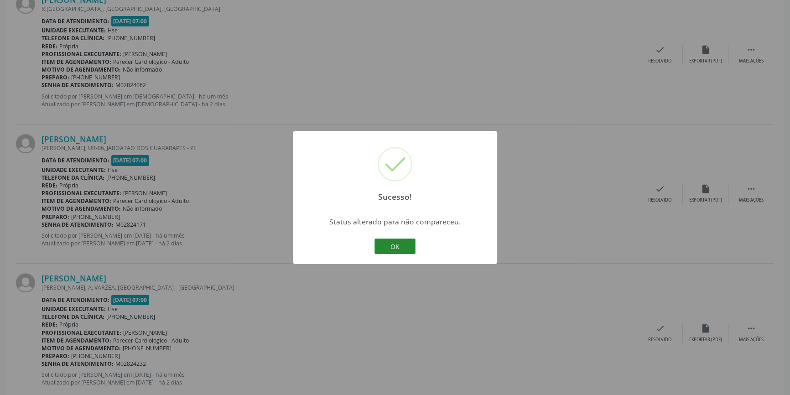
click at [406, 247] on button "OK" at bounding box center [395, 247] width 41 height 16
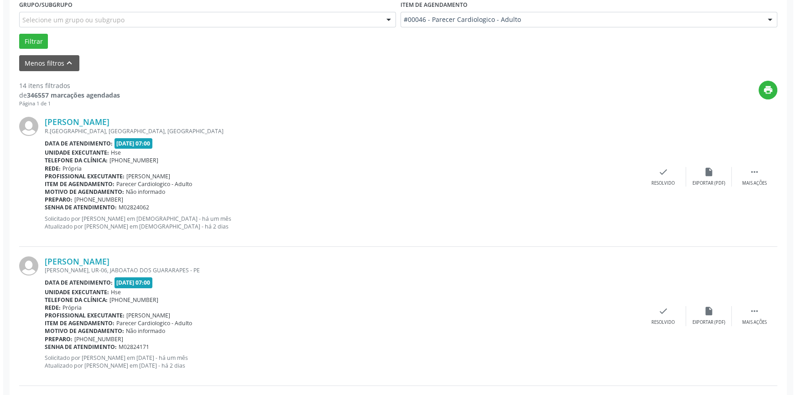
scroll to position [251, 0]
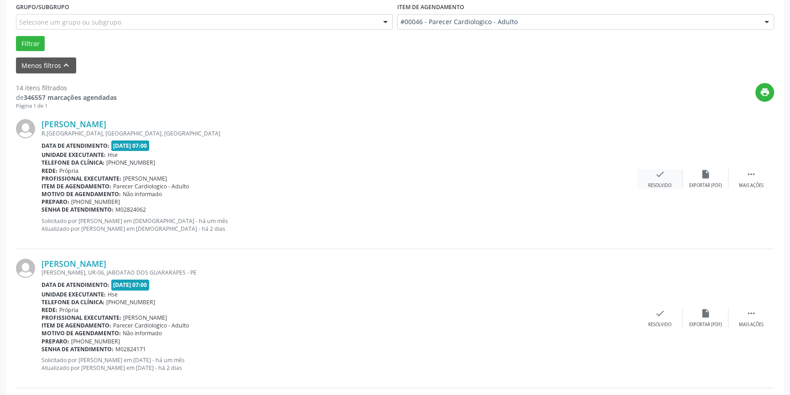
click at [661, 178] on icon "check" at bounding box center [660, 174] width 10 height 10
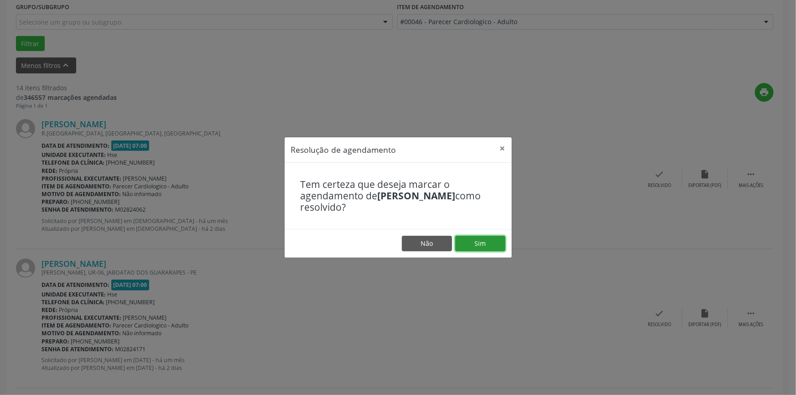
click at [496, 247] on button "Sim" at bounding box center [480, 244] width 50 height 16
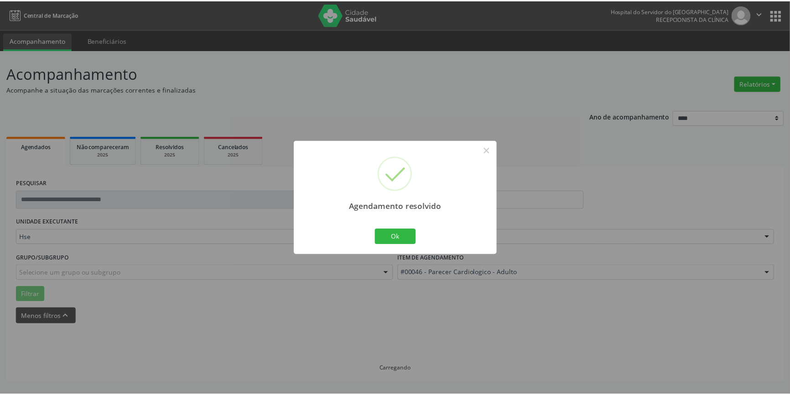
scroll to position [0, 0]
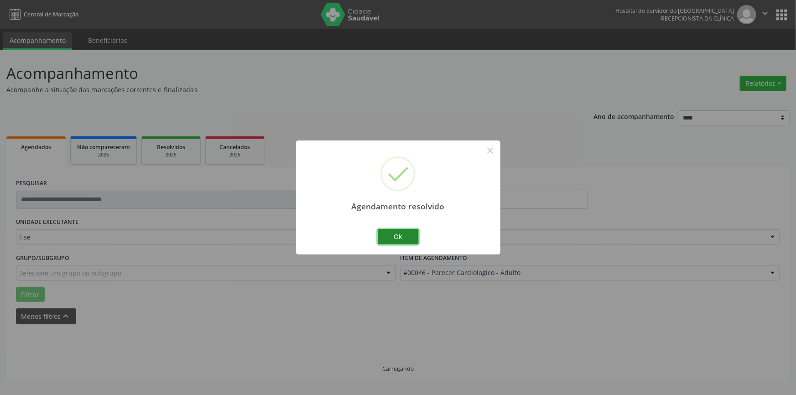
click at [413, 239] on button "Ok" at bounding box center [398, 237] width 41 height 16
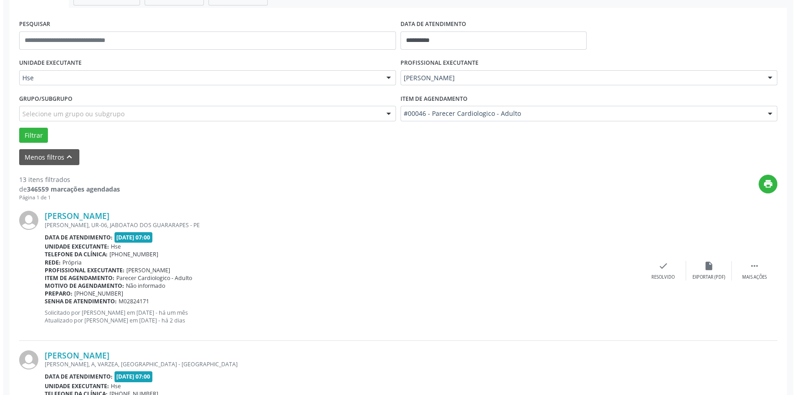
scroll to position [166, 0]
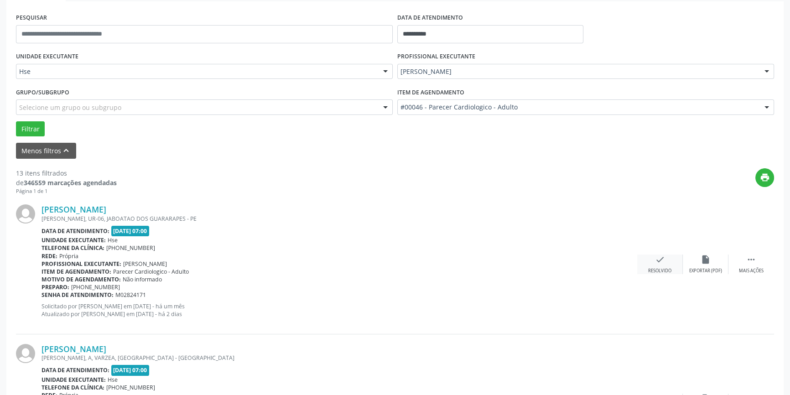
click at [671, 266] on div "check Resolvido" at bounding box center [660, 265] width 46 height 20
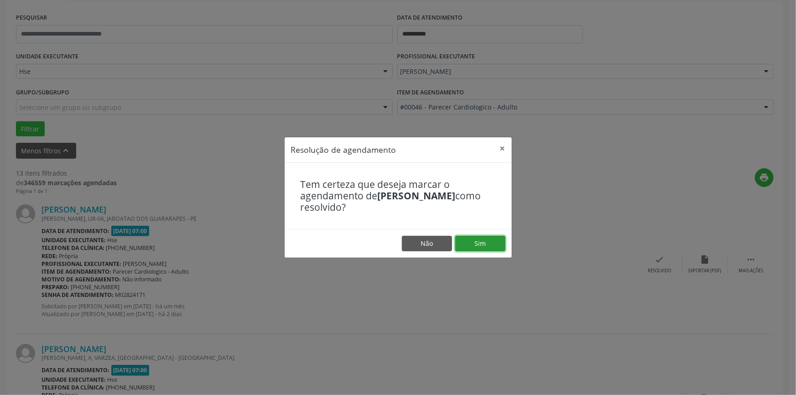
click at [481, 246] on button "Sim" at bounding box center [480, 244] width 50 height 16
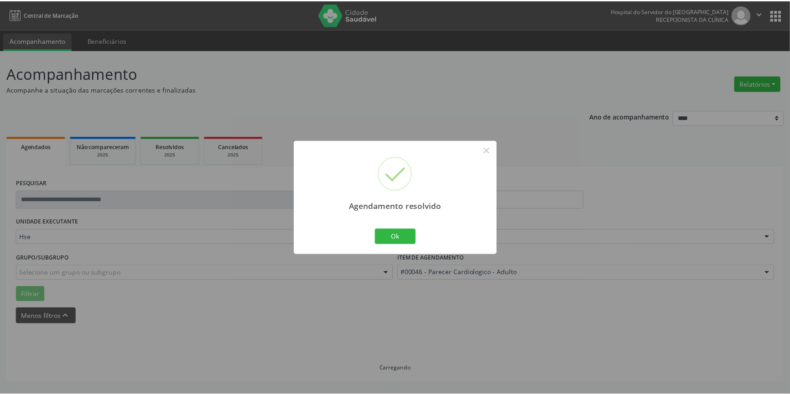
scroll to position [0, 0]
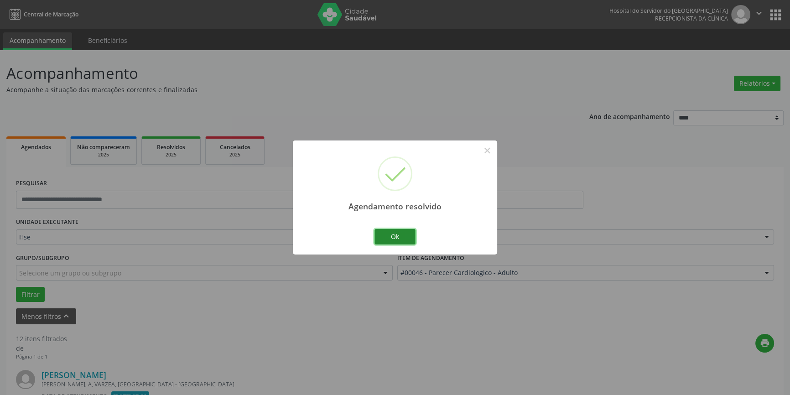
click at [413, 242] on button "Ok" at bounding box center [395, 237] width 41 height 16
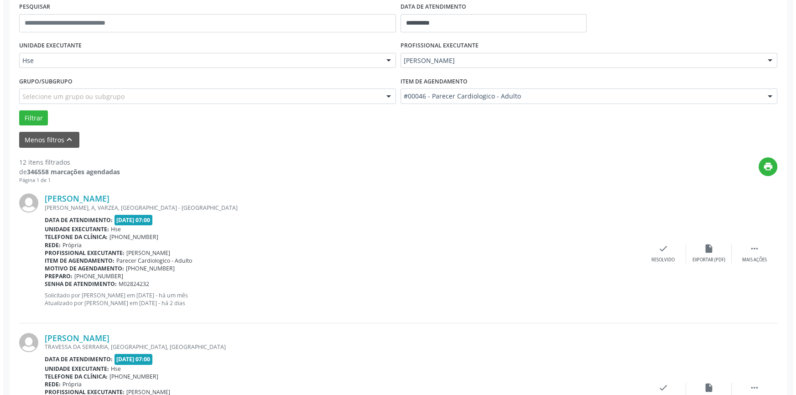
scroll to position [207, 0]
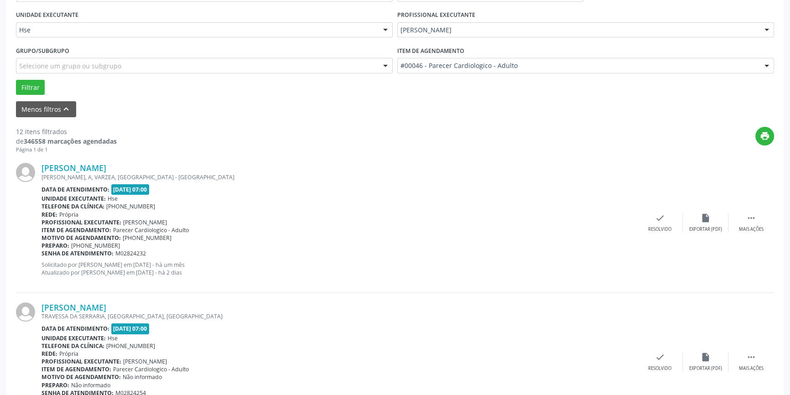
click at [666, 233] on div "[PERSON_NAME] [PERSON_NAME], A, VARZEA, [GEOGRAPHIC_DATA] - [GEOGRAPHIC_DATA] D…" at bounding box center [395, 222] width 758 height 139
click at [658, 224] on div "check Resolvido" at bounding box center [660, 223] width 46 height 20
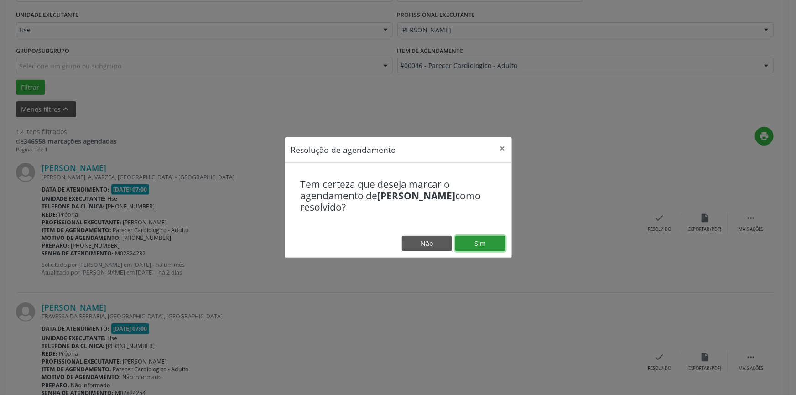
click at [484, 249] on button "Sim" at bounding box center [480, 244] width 50 height 16
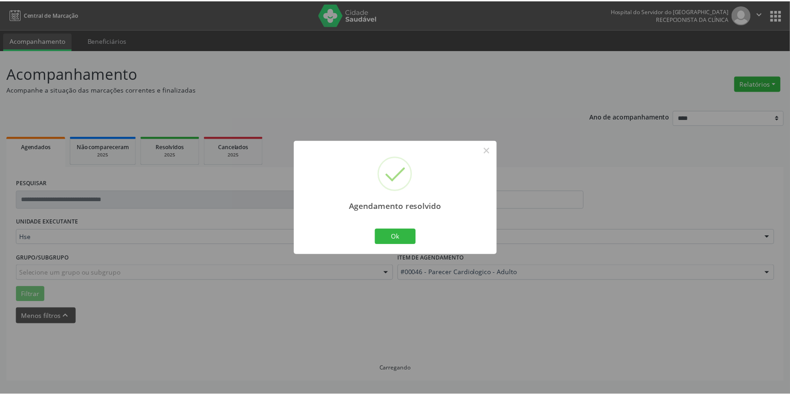
scroll to position [0, 0]
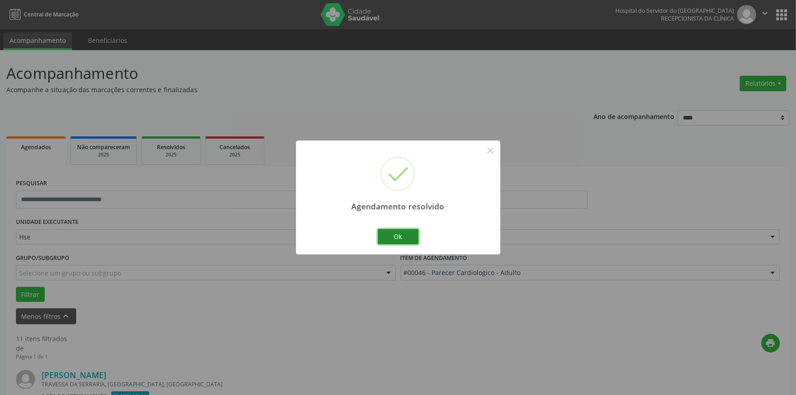
click at [413, 242] on button "Ok" at bounding box center [398, 237] width 41 height 16
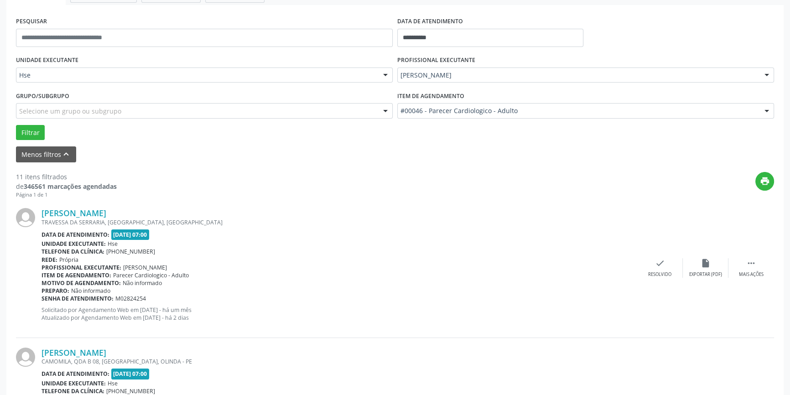
scroll to position [166, 0]
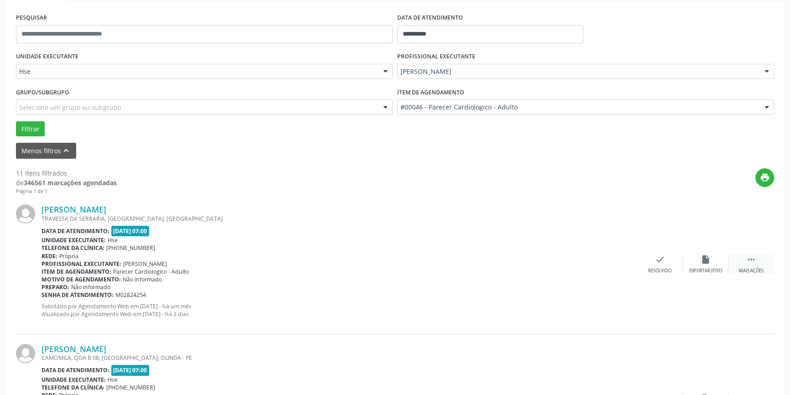
click at [760, 273] on div "Mais ações" at bounding box center [751, 271] width 25 height 6
click at [711, 270] on div "Não compareceu" at bounding box center [705, 271] width 39 height 6
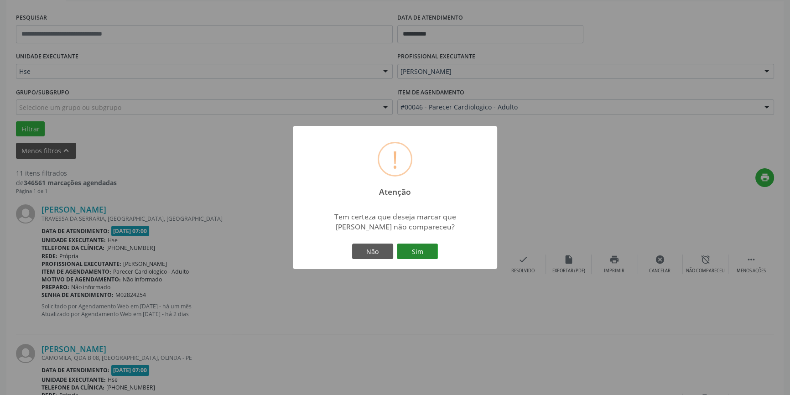
click at [435, 250] on button "Sim" at bounding box center [417, 252] width 41 height 16
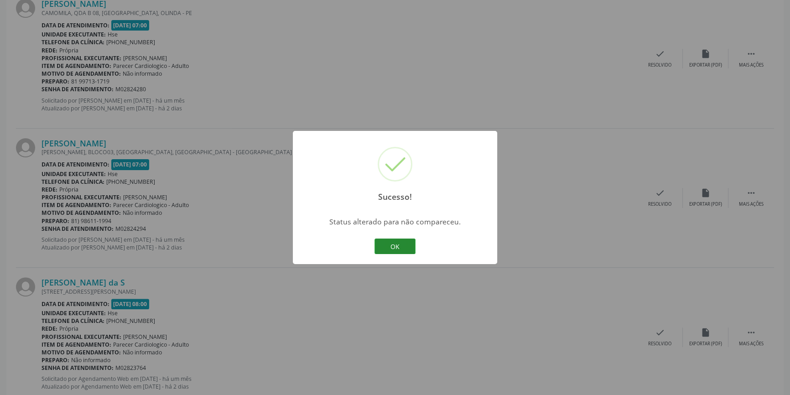
click at [399, 242] on button "OK" at bounding box center [395, 247] width 41 height 16
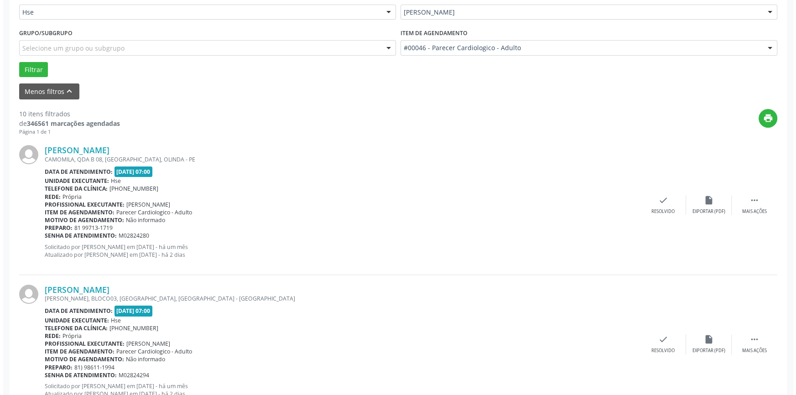
scroll to position [288, 0]
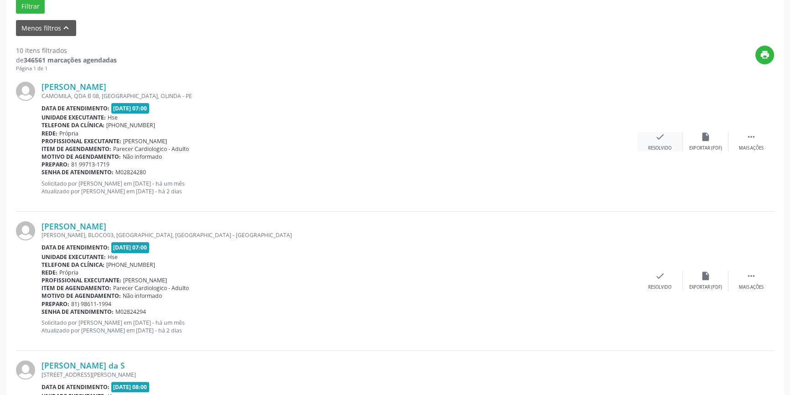
click at [660, 137] on icon "check" at bounding box center [660, 137] width 10 height 10
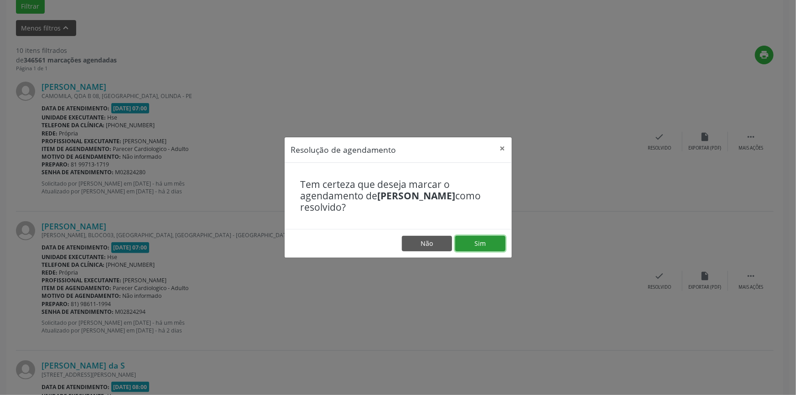
click at [484, 242] on button "Sim" at bounding box center [480, 244] width 50 height 16
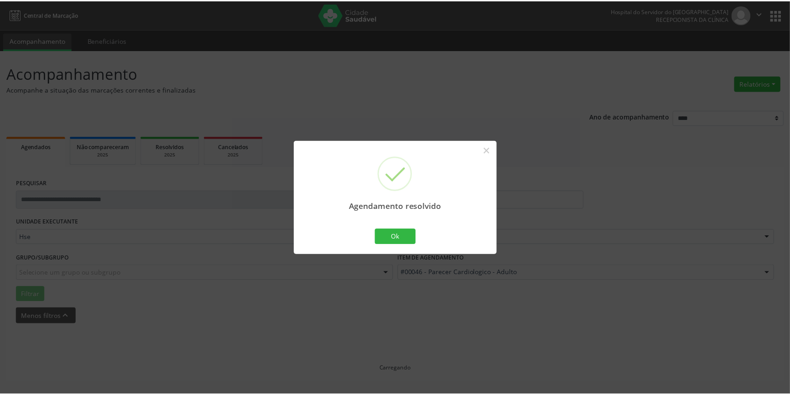
scroll to position [0, 0]
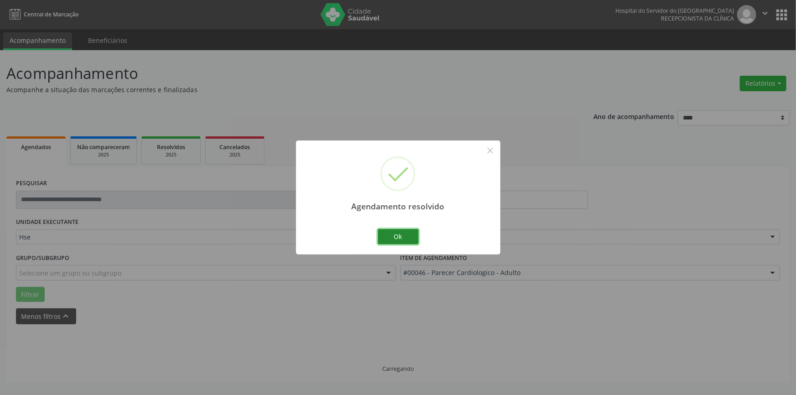
click at [404, 237] on button "Ok" at bounding box center [398, 237] width 41 height 16
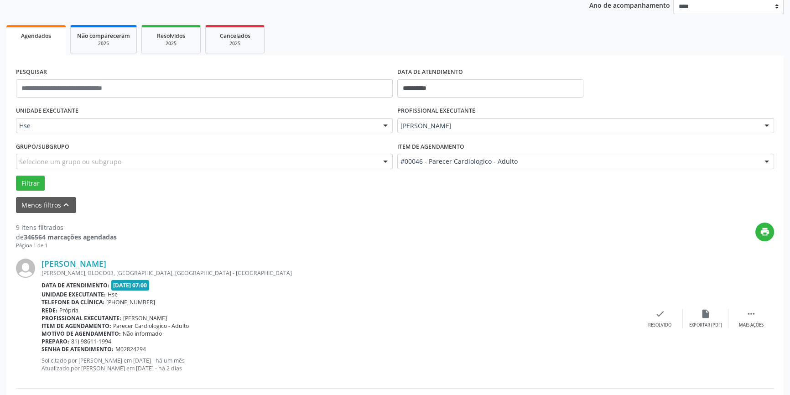
scroll to position [249, 0]
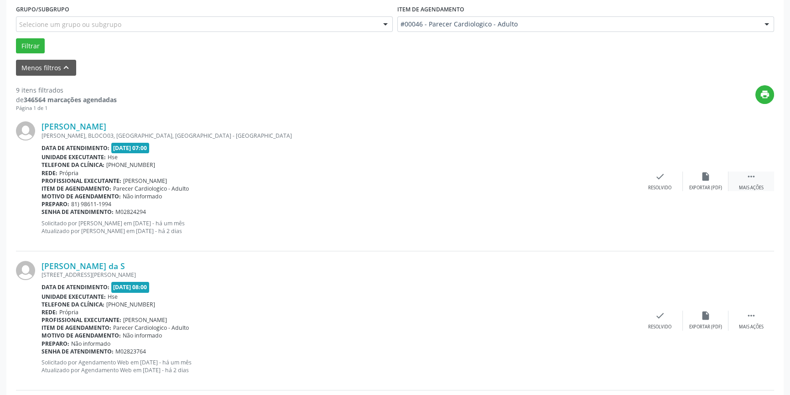
drag, startPoint x: 747, startPoint y: 185, endPoint x: 731, endPoint y: 182, distance: 16.2
click at [747, 186] on div "Mais ações" at bounding box center [751, 188] width 25 height 6
click at [704, 183] on div "alarm_off Não compareceu" at bounding box center [706, 182] width 46 height 20
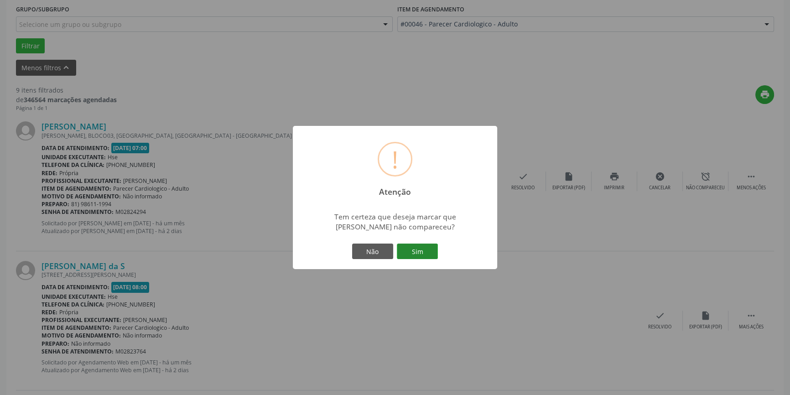
click at [417, 254] on button "Sim" at bounding box center [417, 252] width 41 height 16
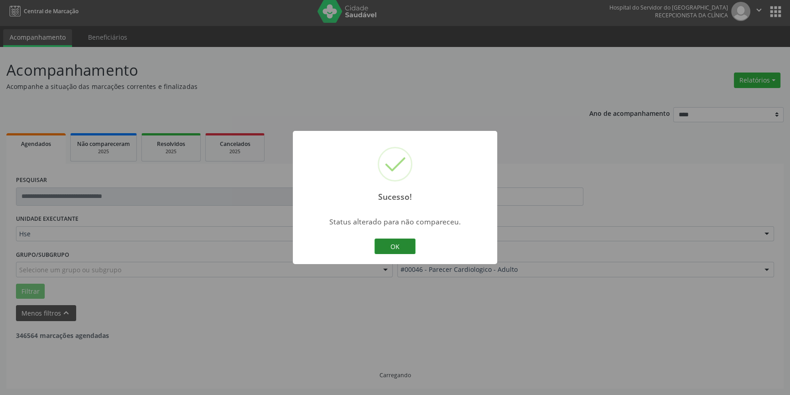
click at [398, 250] on button "OK" at bounding box center [395, 247] width 41 height 16
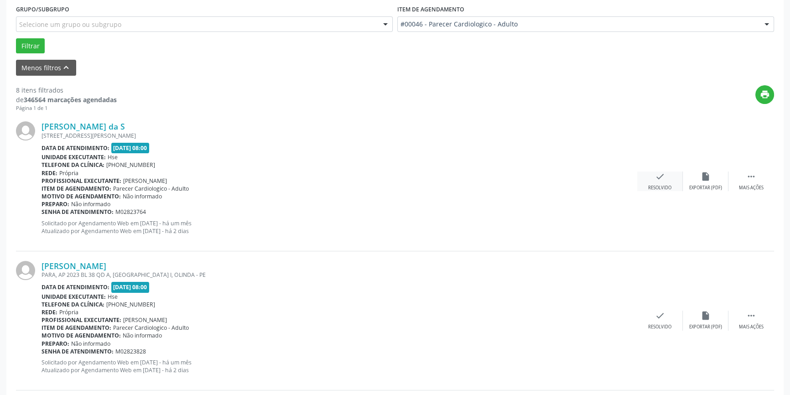
click at [669, 177] on div "check Resolvido" at bounding box center [660, 182] width 46 height 20
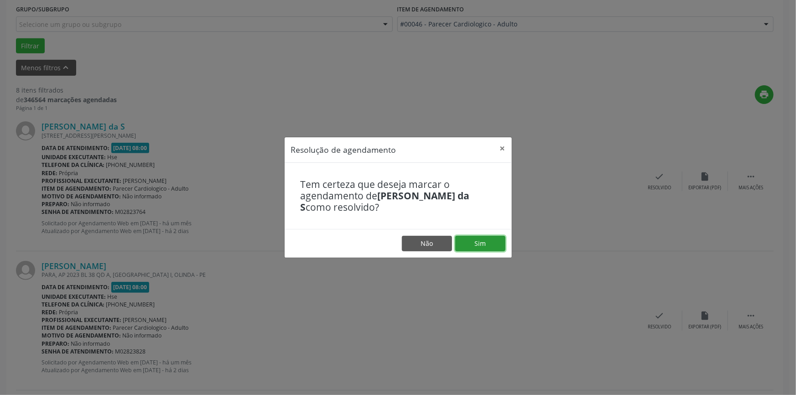
click at [492, 239] on button "Sim" at bounding box center [480, 244] width 50 height 16
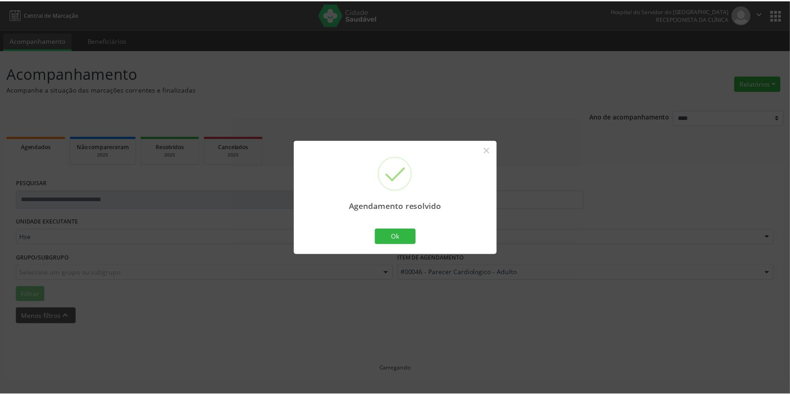
scroll to position [0, 0]
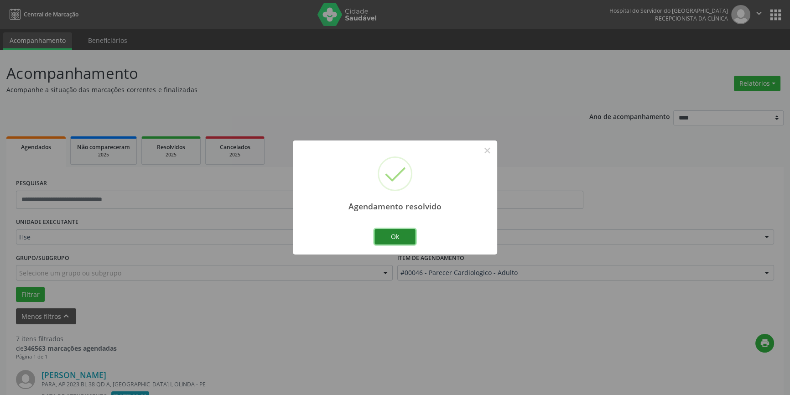
click at [404, 236] on button "Ok" at bounding box center [395, 237] width 41 height 16
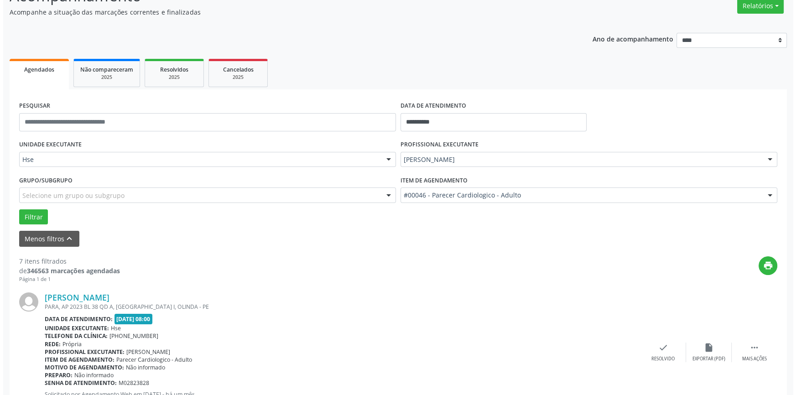
scroll to position [207, 0]
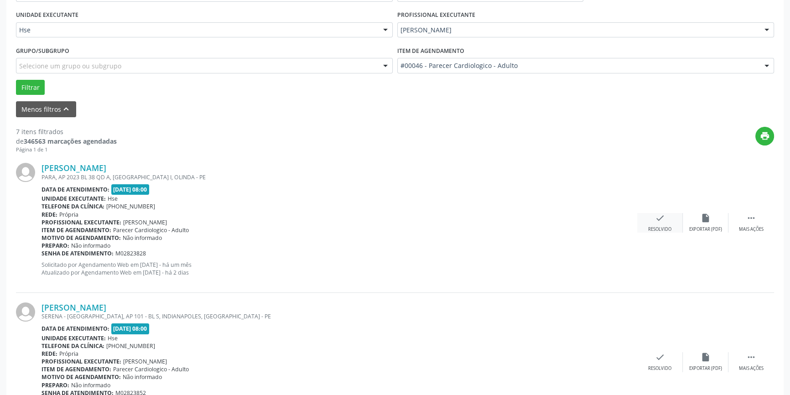
click at [664, 214] on icon "check" at bounding box center [660, 218] width 10 height 10
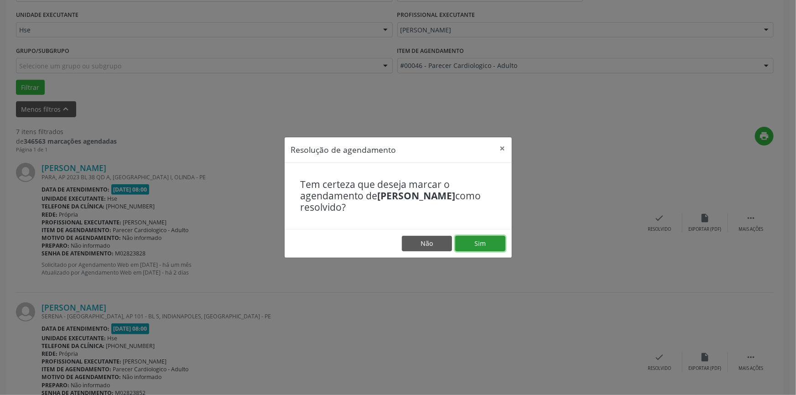
click at [483, 246] on button "Sim" at bounding box center [480, 244] width 50 height 16
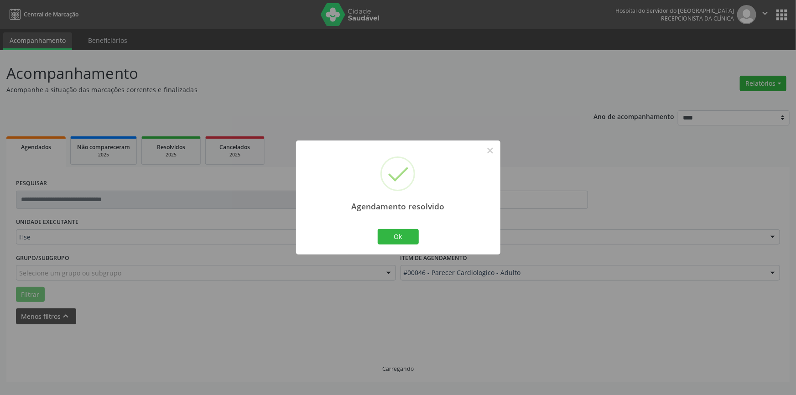
scroll to position [0, 0]
click at [401, 240] on button "Ok" at bounding box center [398, 237] width 41 height 16
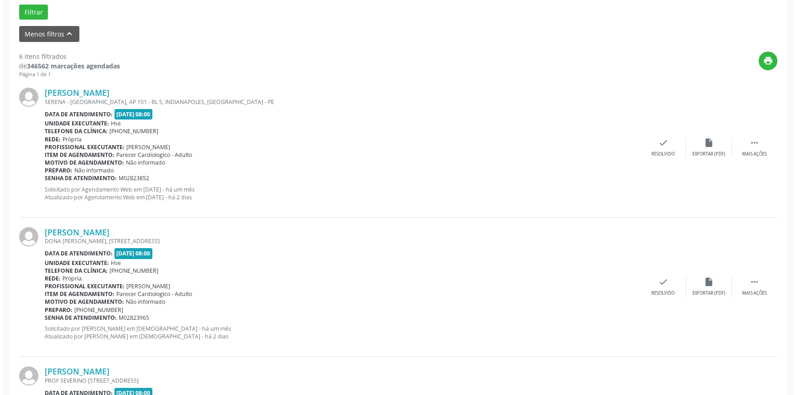
scroll to position [290, 0]
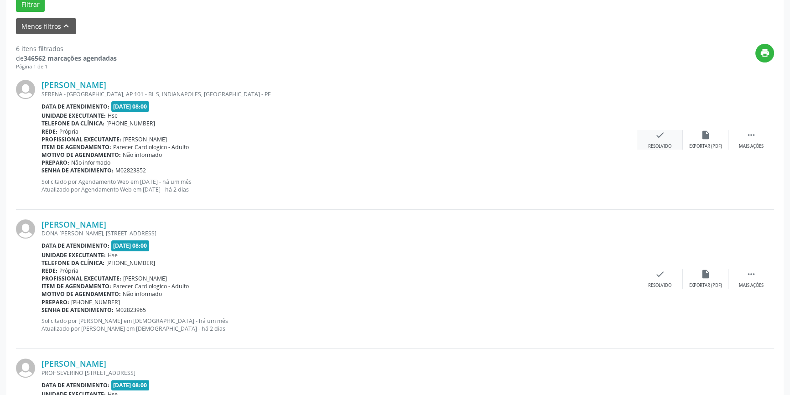
click at [663, 139] on icon "check" at bounding box center [660, 135] width 10 height 10
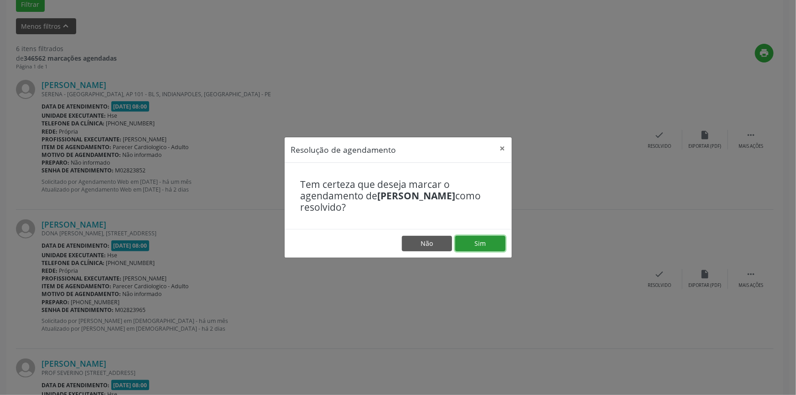
click at [480, 243] on button "Sim" at bounding box center [480, 244] width 50 height 16
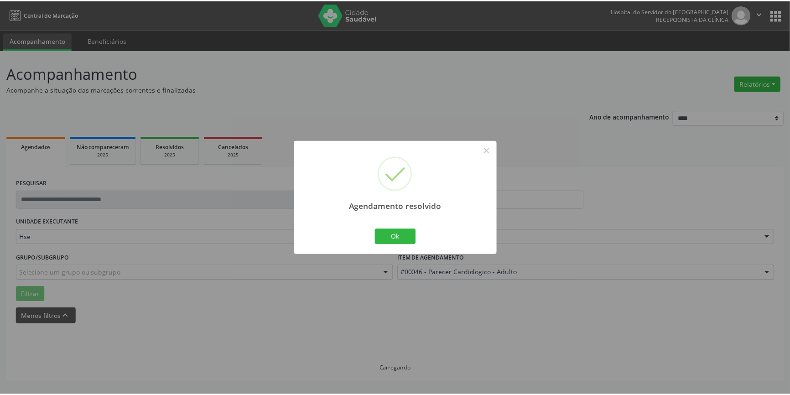
scroll to position [0, 0]
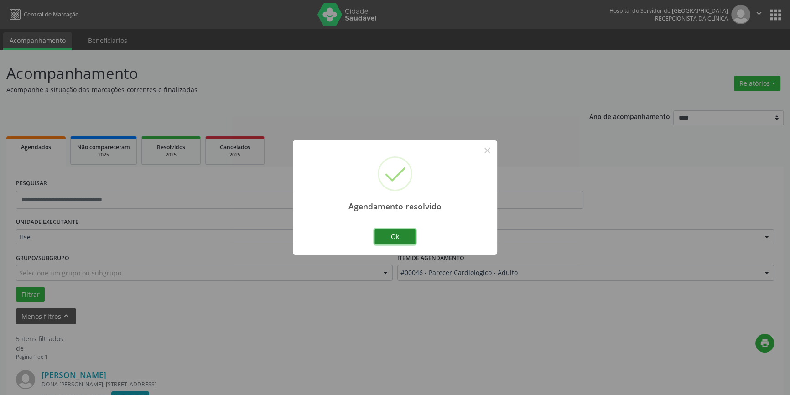
click at [398, 240] on button "Ok" at bounding box center [395, 237] width 41 height 16
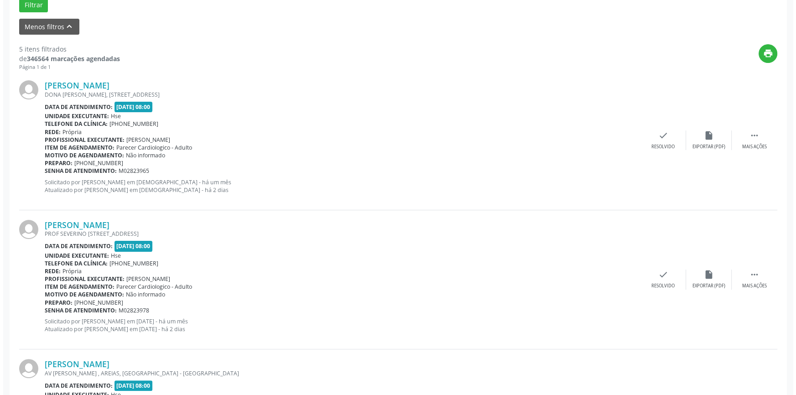
scroll to position [290, 0]
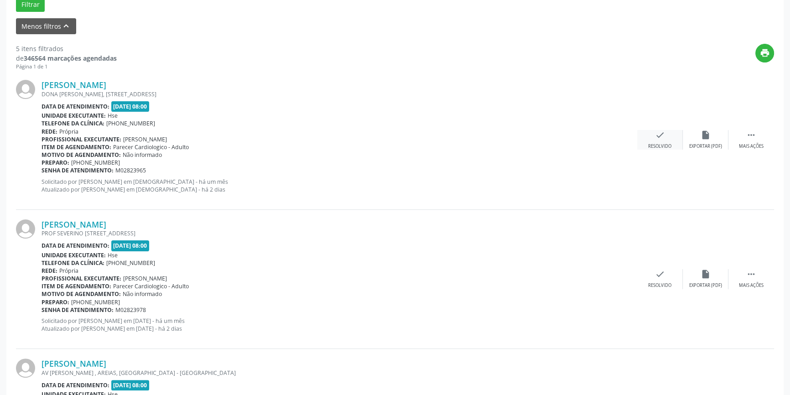
click at [654, 141] on div "check Resolvido" at bounding box center [660, 140] width 46 height 20
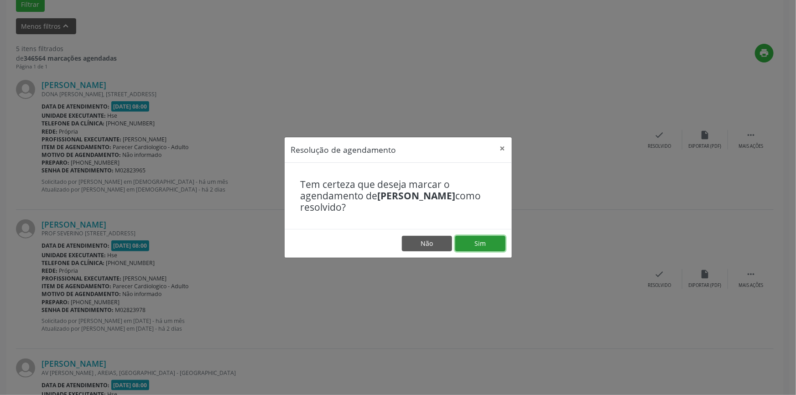
click at [500, 237] on button "Sim" at bounding box center [480, 244] width 50 height 16
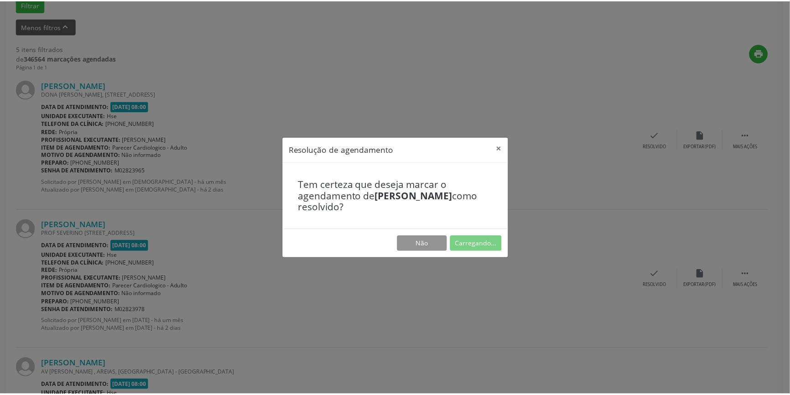
scroll to position [0, 0]
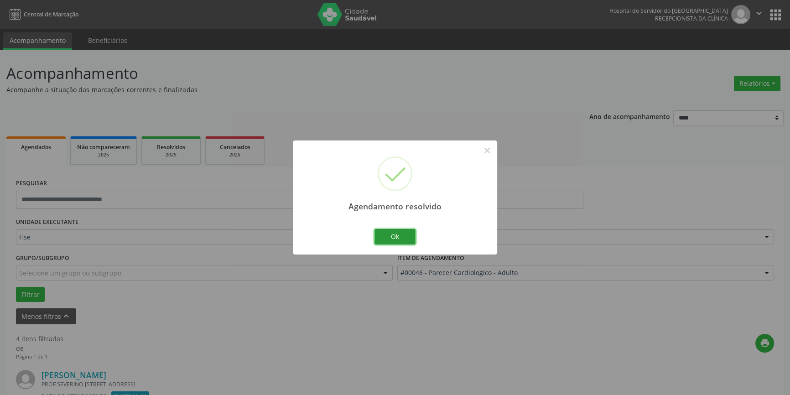
click at [398, 232] on button "Ok" at bounding box center [395, 237] width 41 height 16
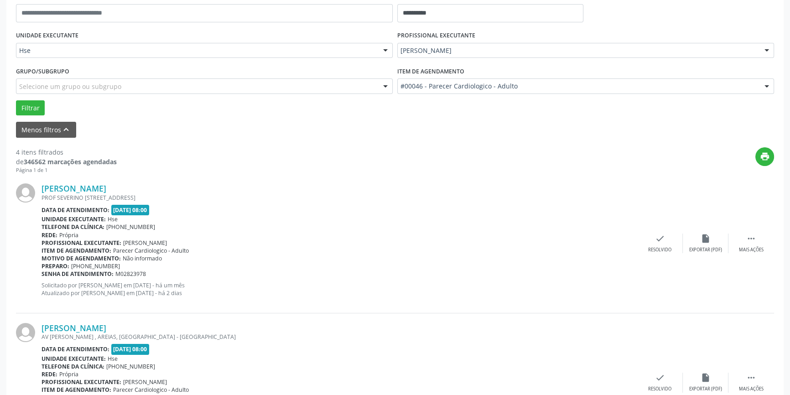
scroll to position [207, 0]
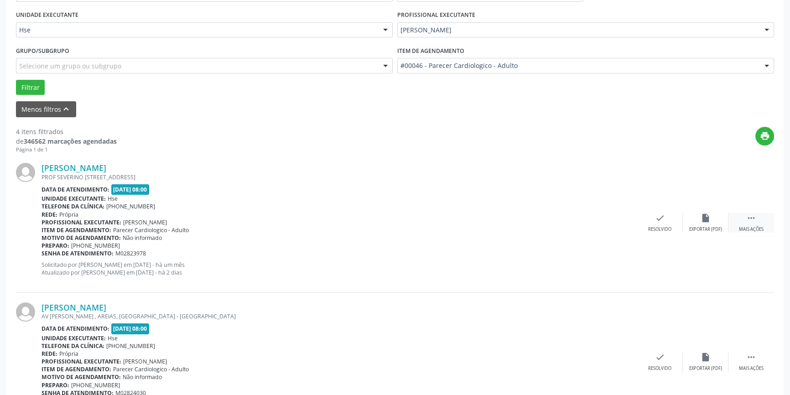
drag, startPoint x: 750, startPoint y: 223, endPoint x: 743, endPoint y: 220, distance: 7.8
click at [750, 222] on div " Mais ações" at bounding box center [752, 223] width 46 height 20
click at [698, 227] on div "Não compareceu" at bounding box center [705, 229] width 39 height 6
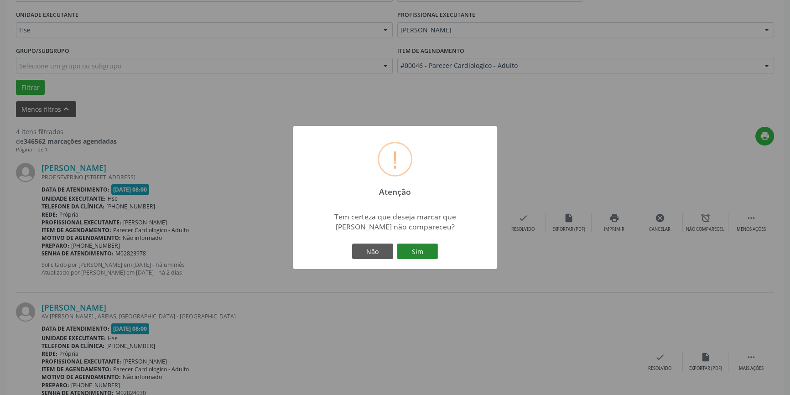
click at [397, 250] on button "Sim" at bounding box center [417, 252] width 41 height 16
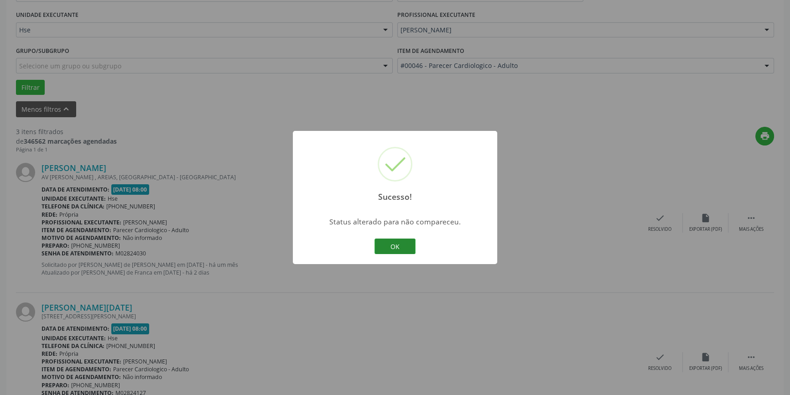
click at [400, 246] on button "OK" at bounding box center [395, 247] width 41 height 16
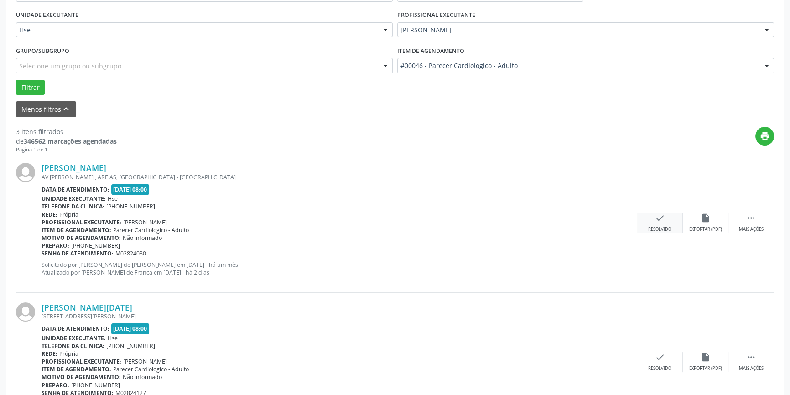
click at [647, 220] on div "check Resolvido" at bounding box center [660, 223] width 46 height 20
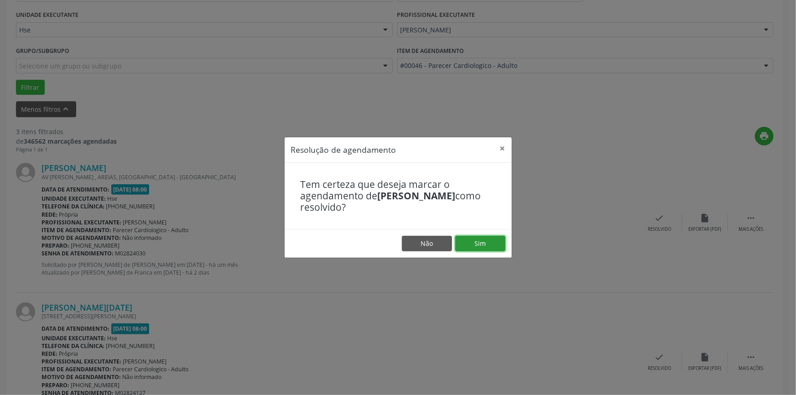
click at [486, 248] on button "Sim" at bounding box center [480, 244] width 50 height 16
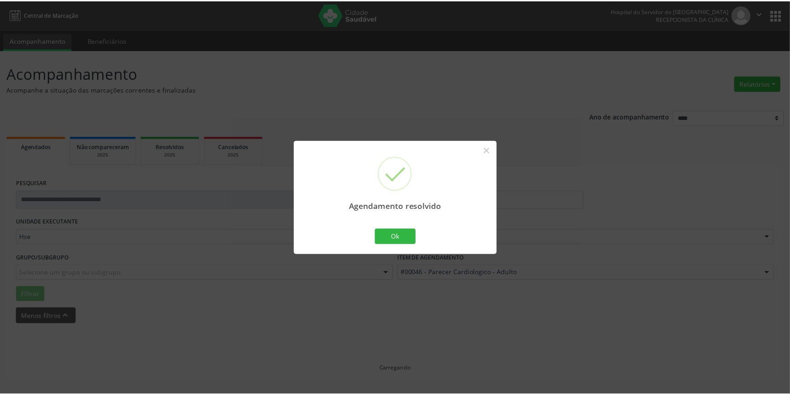
scroll to position [0, 0]
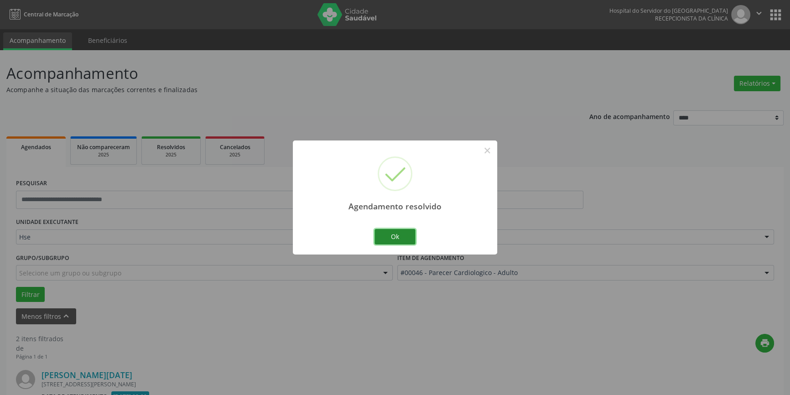
click at [404, 235] on button "Ok" at bounding box center [395, 237] width 41 height 16
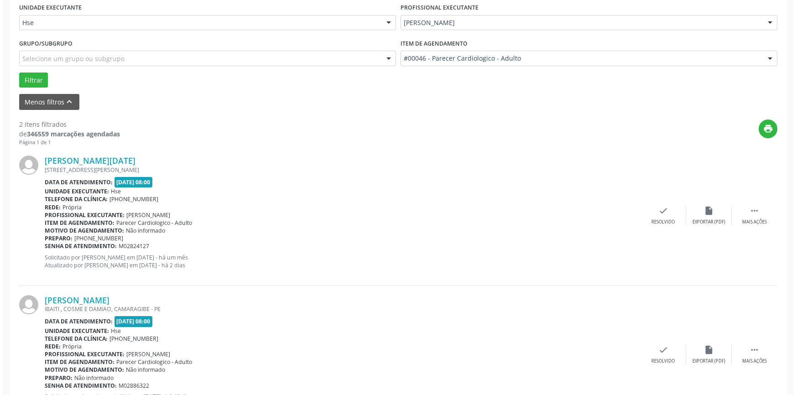
scroll to position [249, 0]
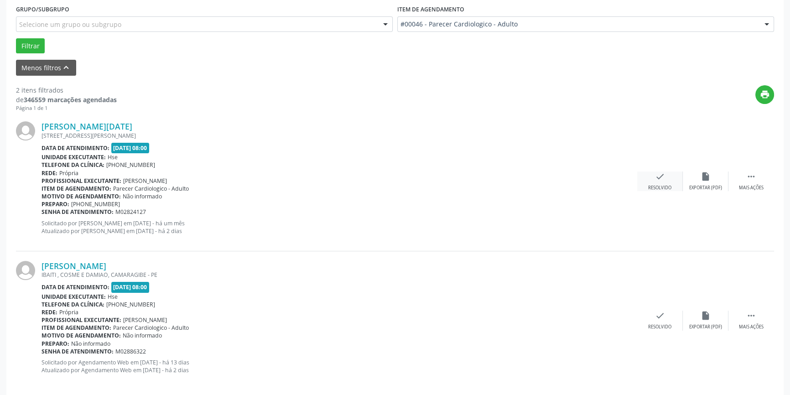
click at [669, 180] on div "check Resolvido" at bounding box center [660, 182] width 46 height 20
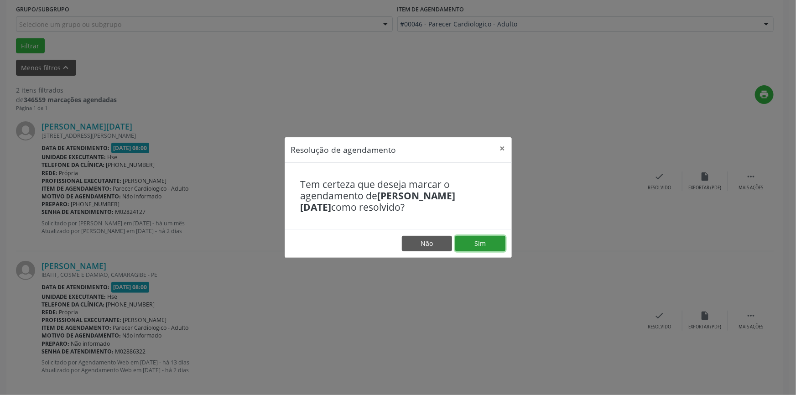
click at [488, 237] on button "Sim" at bounding box center [480, 244] width 50 height 16
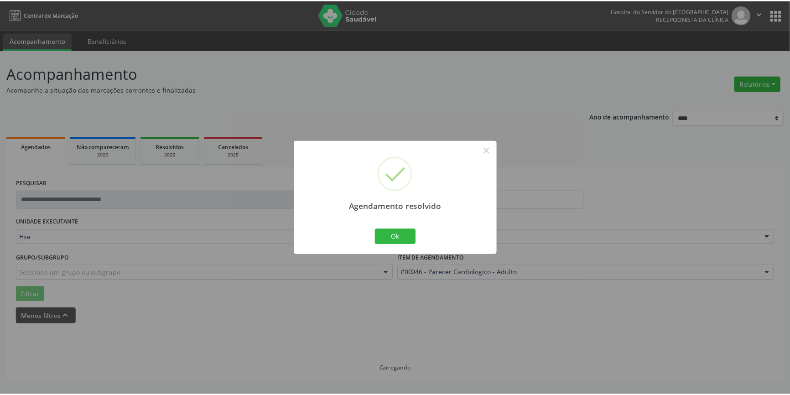
scroll to position [0, 0]
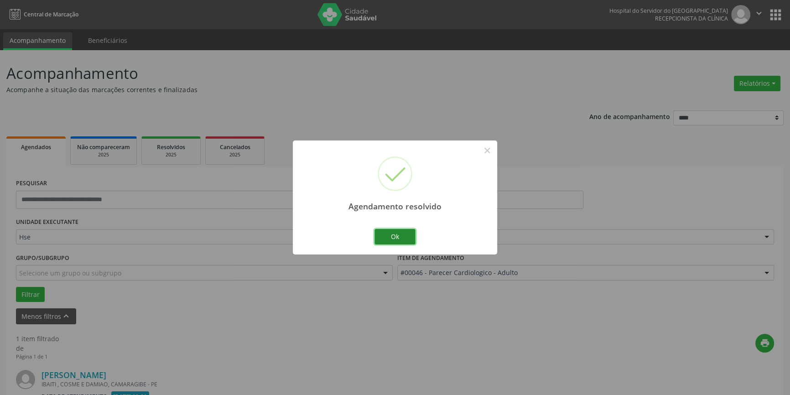
click at [408, 238] on button "Ok" at bounding box center [395, 237] width 41 height 16
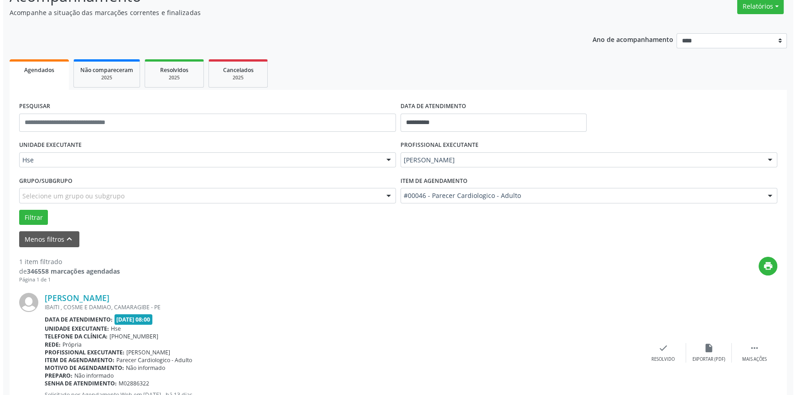
scroll to position [120, 0]
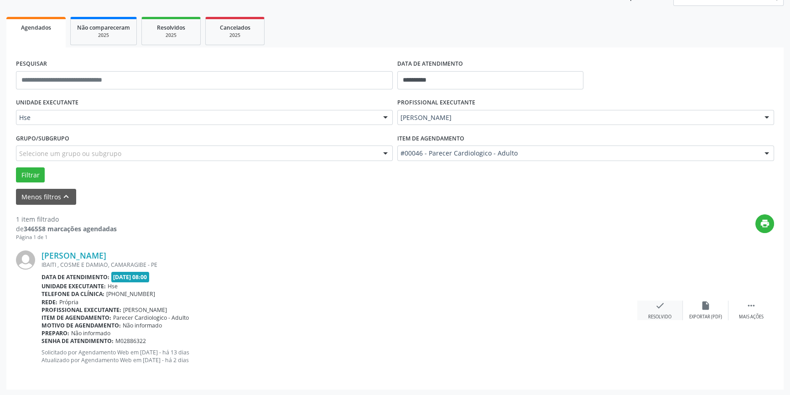
click at [653, 304] on div "check Resolvido" at bounding box center [660, 311] width 46 height 20
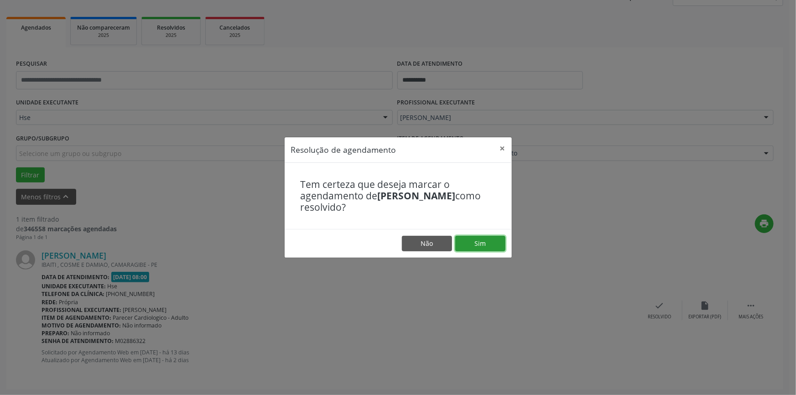
click at [491, 249] on button "Sim" at bounding box center [480, 244] width 50 height 16
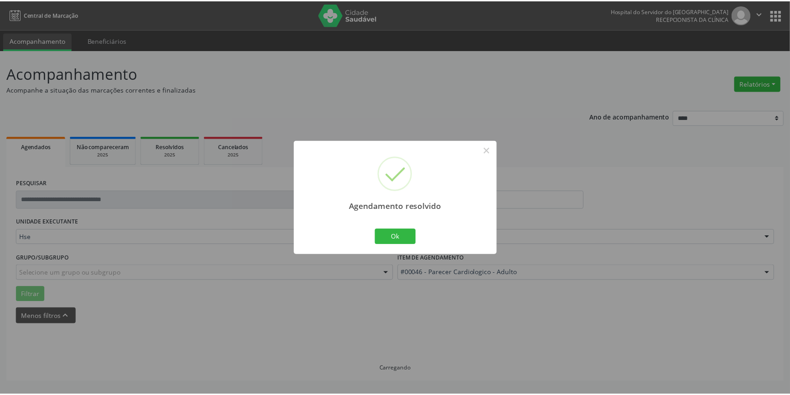
scroll to position [0, 0]
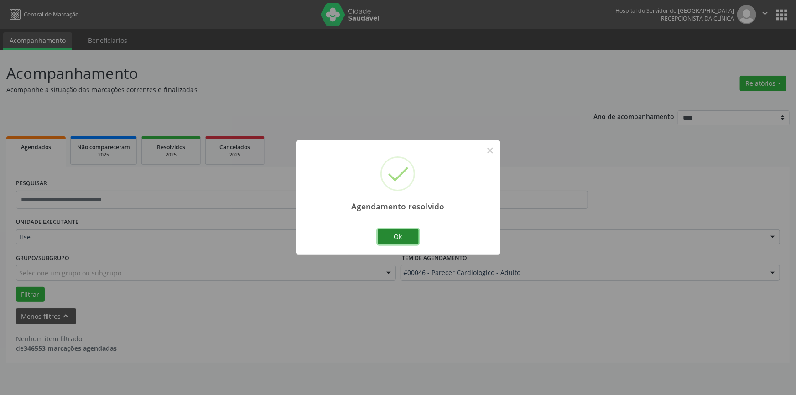
click at [392, 237] on button "Ok" at bounding box center [398, 237] width 41 height 16
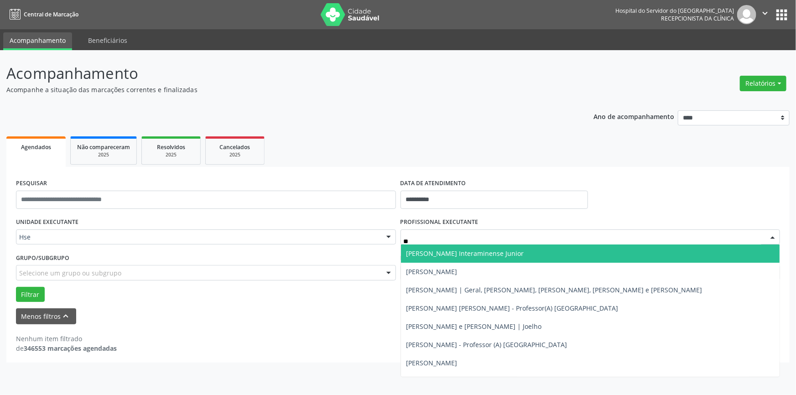
type input "***"
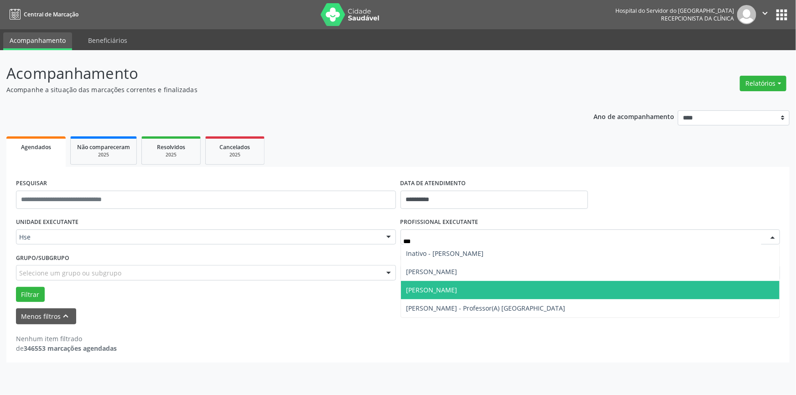
click at [527, 291] on span "[PERSON_NAME]" at bounding box center [590, 290] width 379 height 18
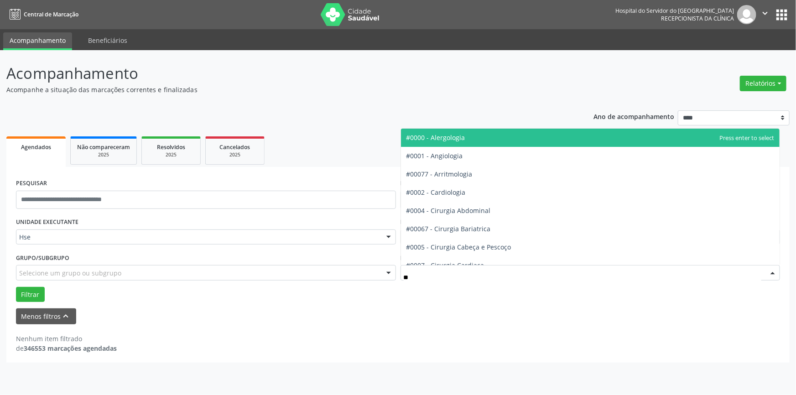
type input "***"
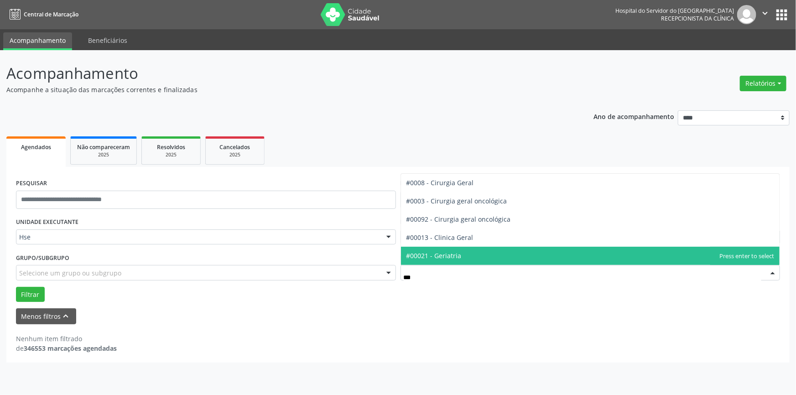
click at [461, 255] on span "#00021 - Geriatria" at bounding box center [590, 256] width 379 height 18
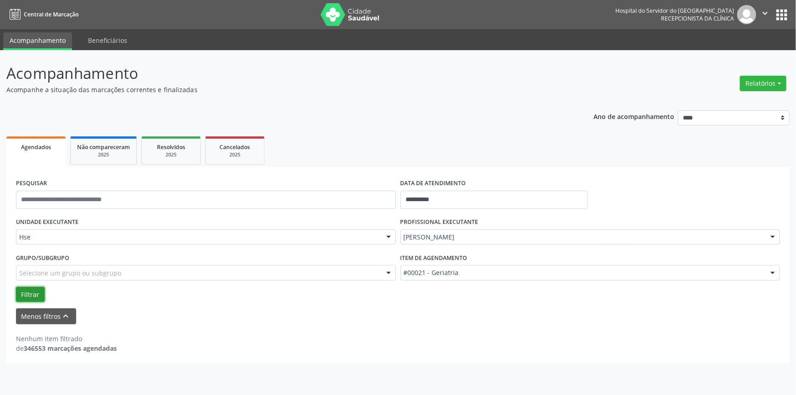
drag, startPoint x: 33, startPoint y: 292, endPoint x: 83, endPoint y: 310, distance: 53.0
click at [34, 292] on button "Filtrar" at bounding box center [30, 295] width 29 height 16
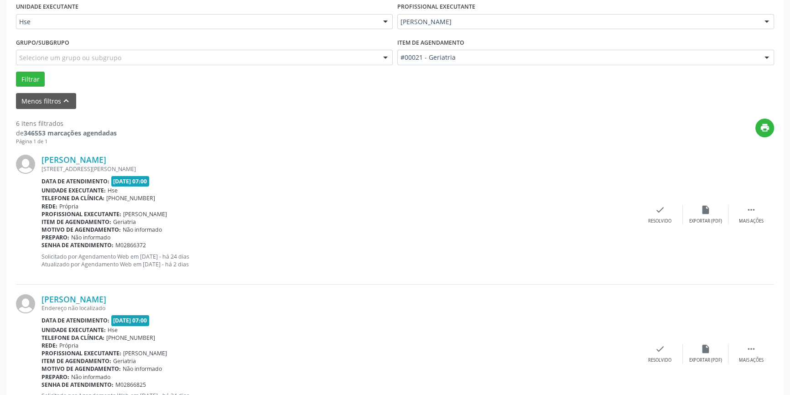
scroll to position [193, 0]
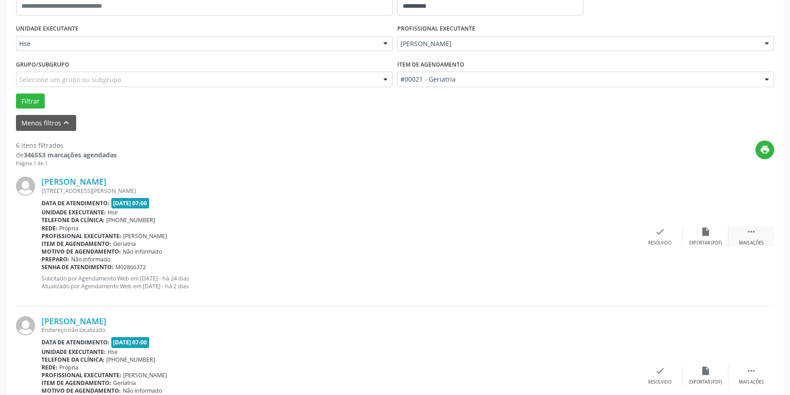
click at [751, 235] on icon "" at bounding box center [751, 232] width 10 height 10
click at [709, 232] on icon "alarm_off" at bounding box center [706, 232] width 10 height 10
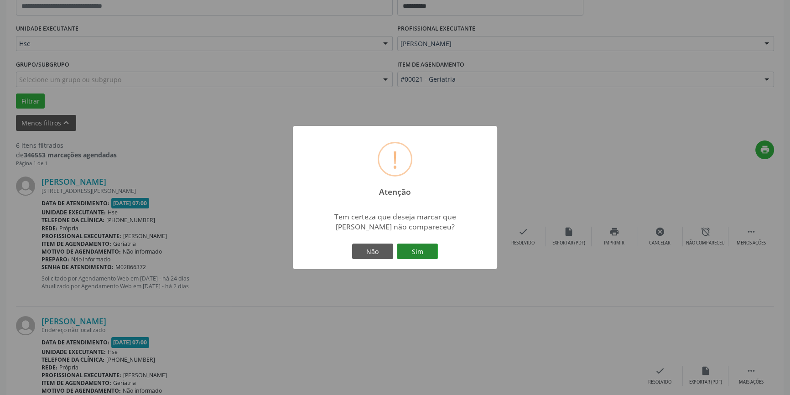
click at [425, 250] on button "Sim" at bounding box center [417, 252] width 41 height 16
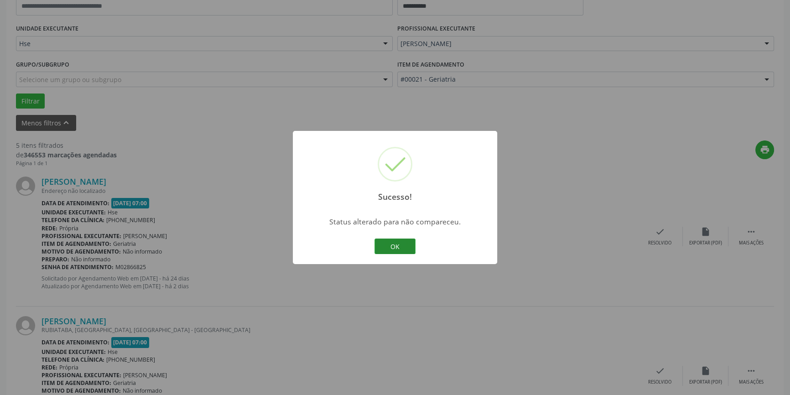
click at [392, 250] on button "OK" at bounding box center [395, 247] width 41 height 16
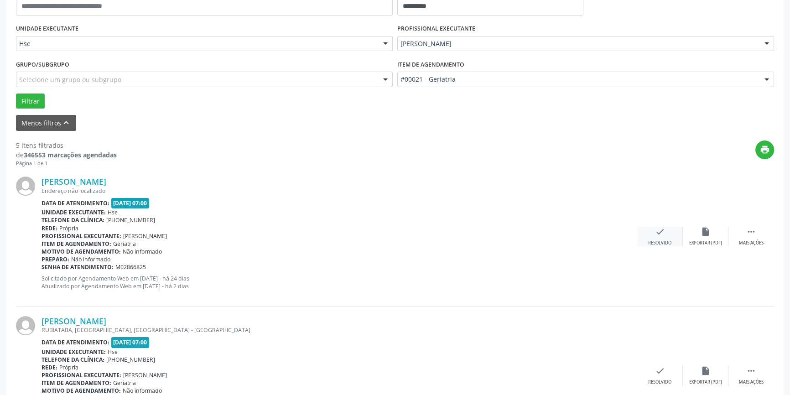
click at [657, 244] on div "Resolvido" at bounding box center [659, 243] width 23 height 6
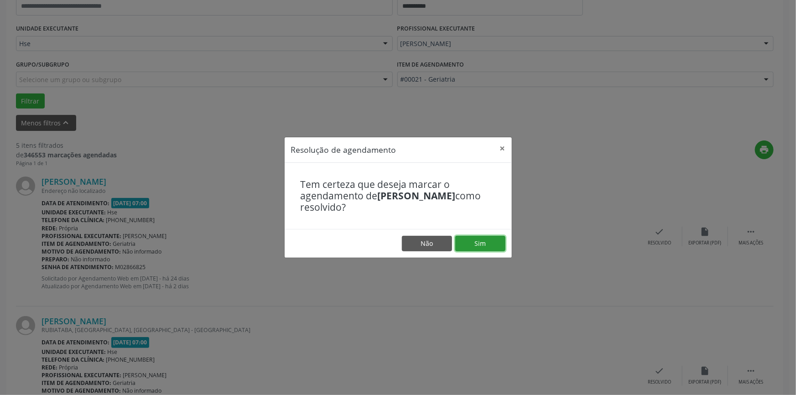
click at [484, 239] on button "Sim" at bounding box center [480, 244] width 50 height 16
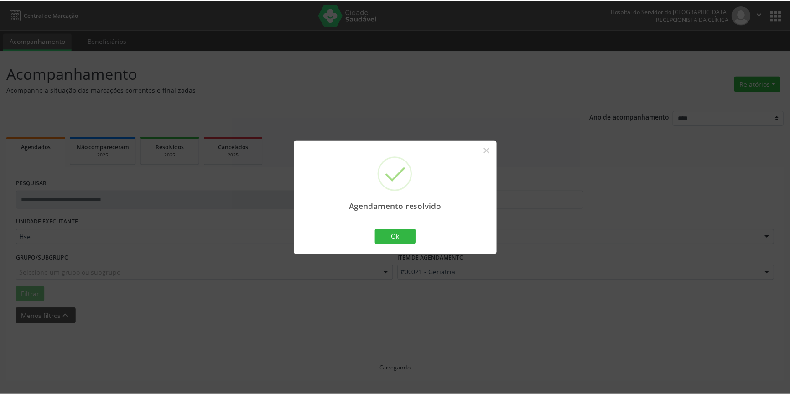
scroll to position [0, 0]
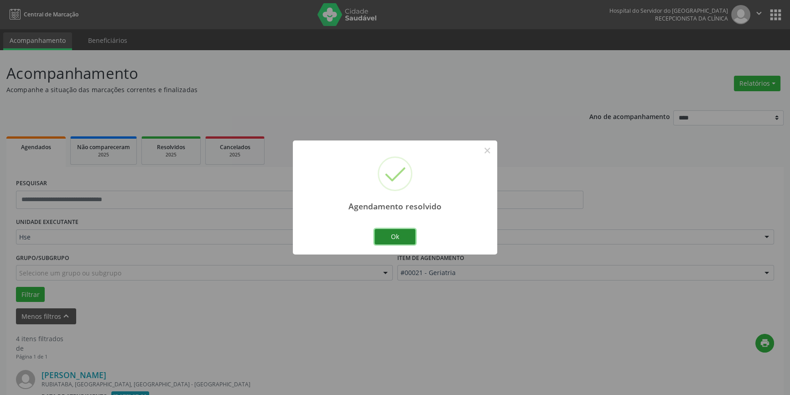
click at [406, 231] on button "Ok" at bounding box center [395, 237] width 41 height 16
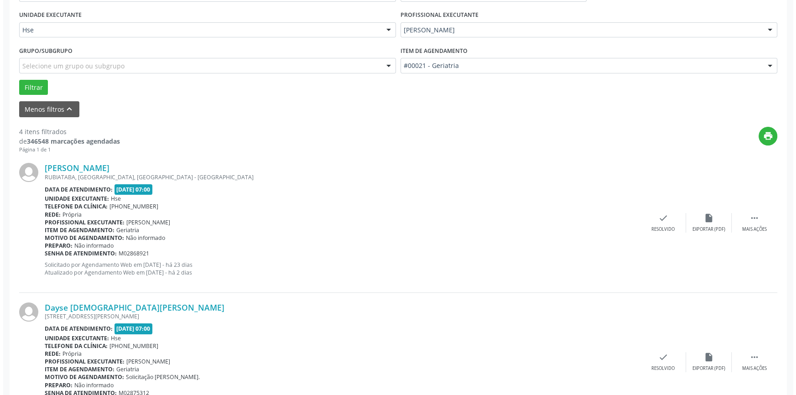
scroll to position [456, 0]
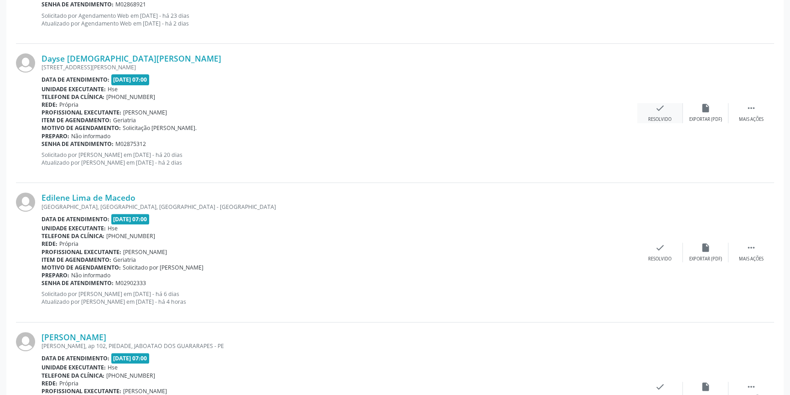
click at [661, 105] on icon "check" at bounding box center [660, 108] width 10 height 10
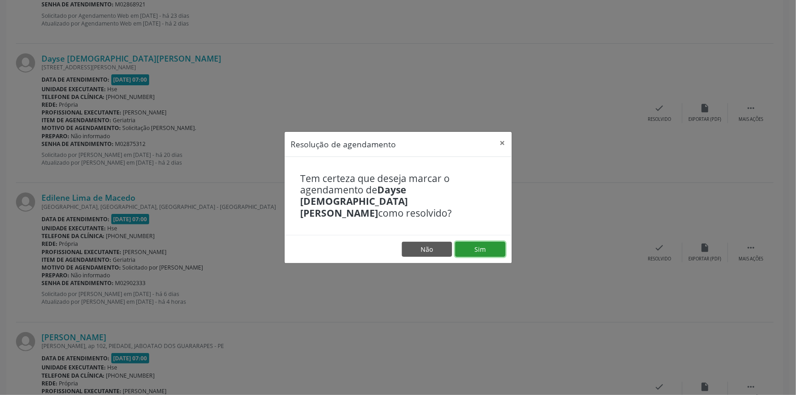
drag, startPoint x: 463, startPoint y: 240, endPoint x: 583, endPoint y: 247, distance: 119.3
click at [464, 242] on button "Sim" at bounding box center [480, 250] width 50 height 16
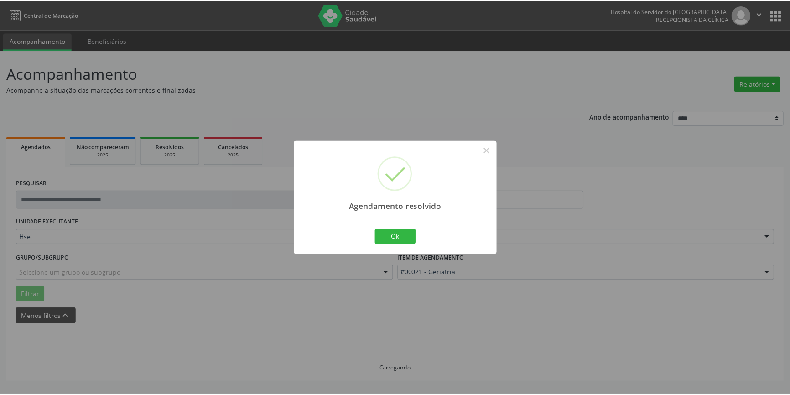
scroll to position [0, 0]
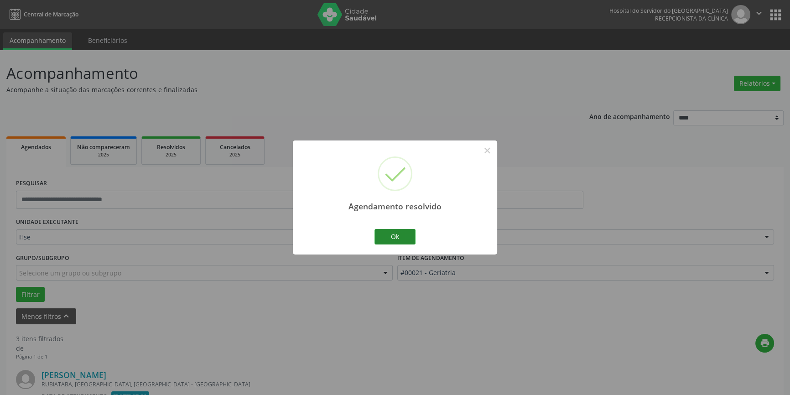
click at [391, 229] on div "Ok Cancel" at bounding box center [395, 236] width 45 height 19
drag, startPoint x: 384, startPoint y: 241, endPoint x: 408, endPoint y: 239, distance: 24.3
click at [388, 240] on button "Ok" at bounding box center [395, 237] width 41 height 16
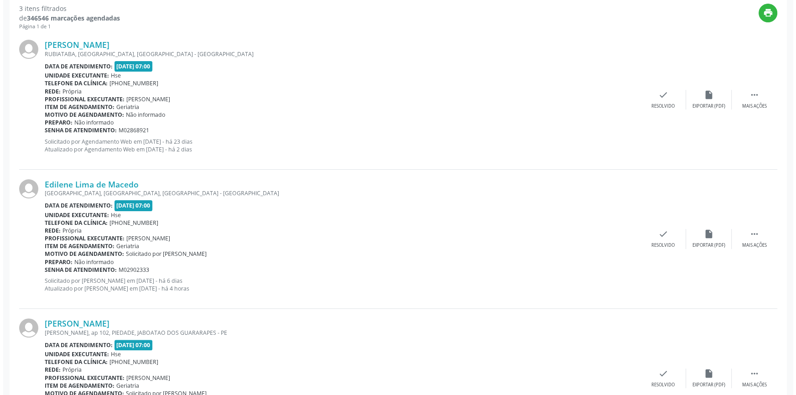
scroll to position [332, 0]
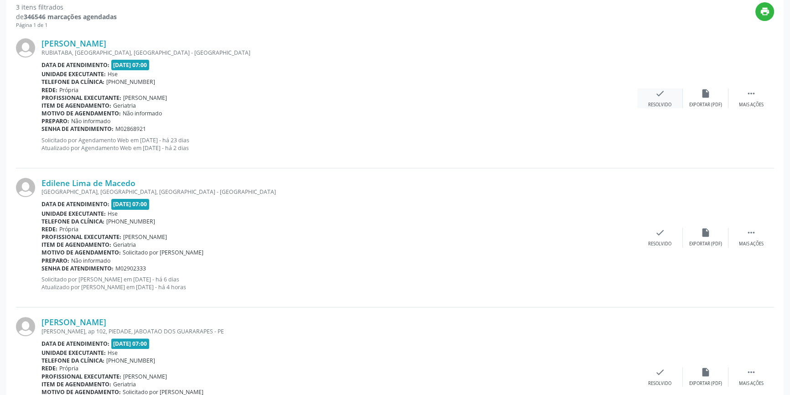
click at [654, 102] on div "Resolvido" at bounding box center [659, 105] width 23 height 6
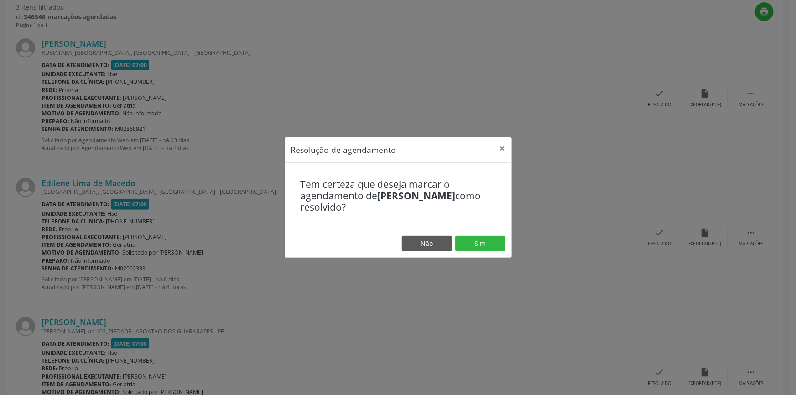
click at [475, 251] on footer "Não Sim" at bounding box center [398, 243] width 227 height 29
click at [506, 235] on footer "Não Sim" at bounding box center [398, 243] width 227 height 29
click at [493, 242] on button "Sim" at bounding box center [480, 244] width 50 height 16
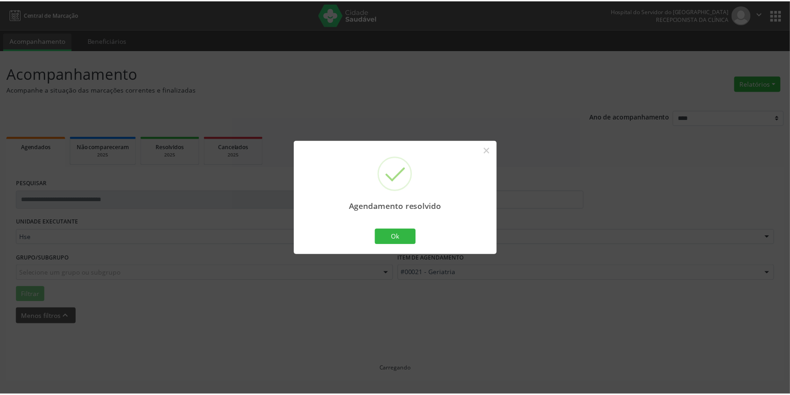
scroll to position [0, 0]
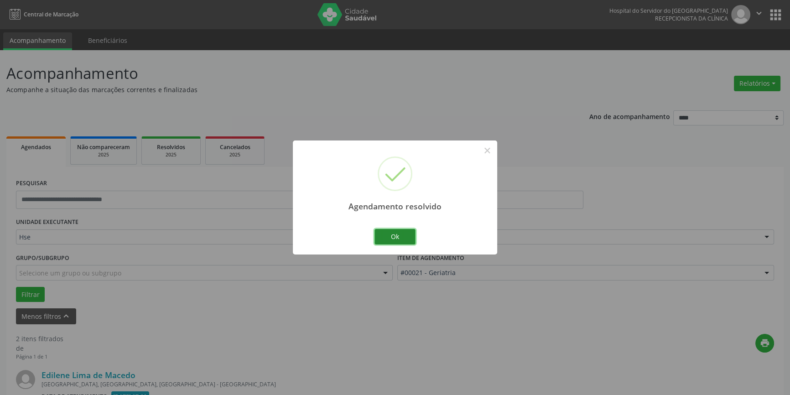
click at [397, 234] on button "Ok" at bounding box center [395, 237] width 41 height 16
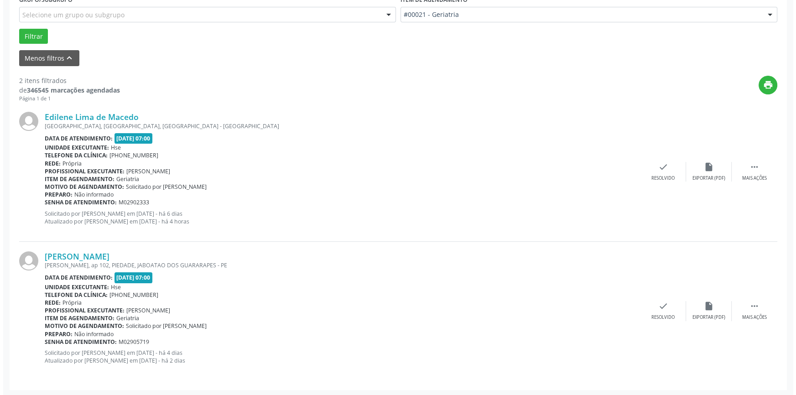
scroll to position [259, 0]
click at [639, 170] on div "check Resolvido" at bounding box center [660, 171] width 46 height 20
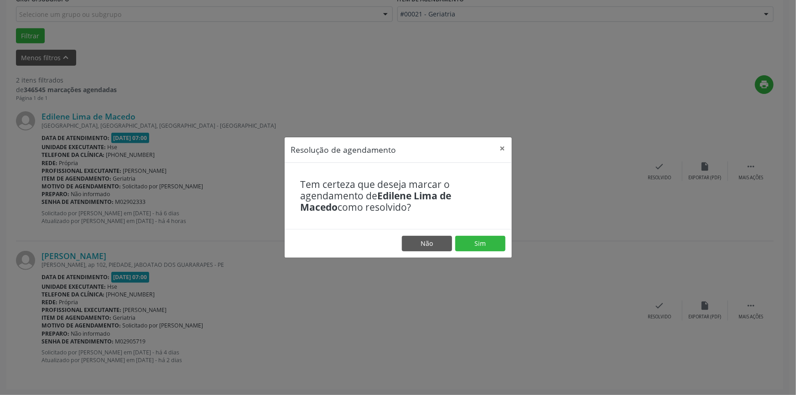
click at [490, 253] on footer "Não Sim" at bounding box center [398, 243] width 227 height 29
click at [484, 247] on button "Sim" at bounding box center [480, 244] width 50 height 16
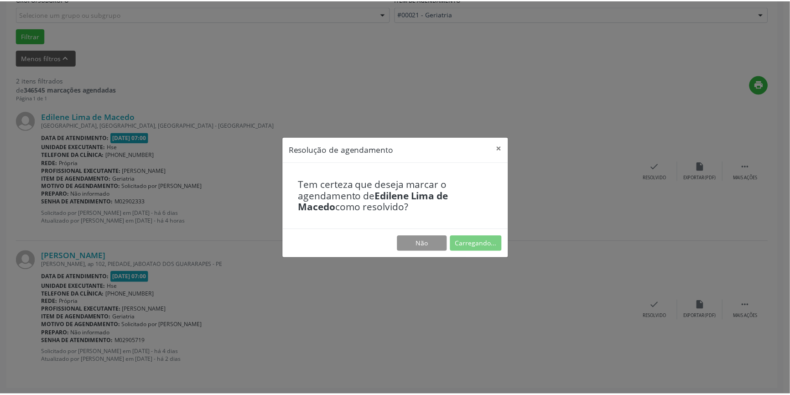
scroll to position [0, 0]
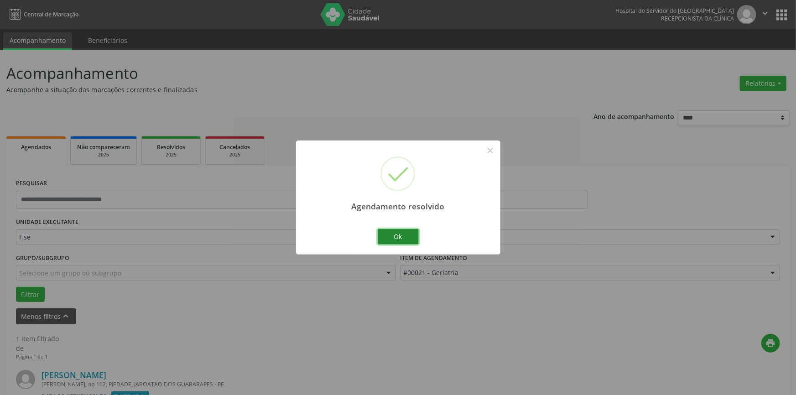
click at [412, 234] on button "Ok" at bounding box center [398, 237] width 41 height 16
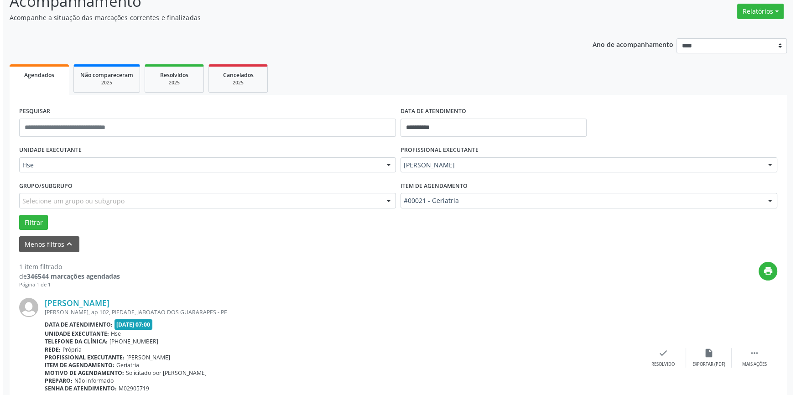
scroll to position [120, 0]
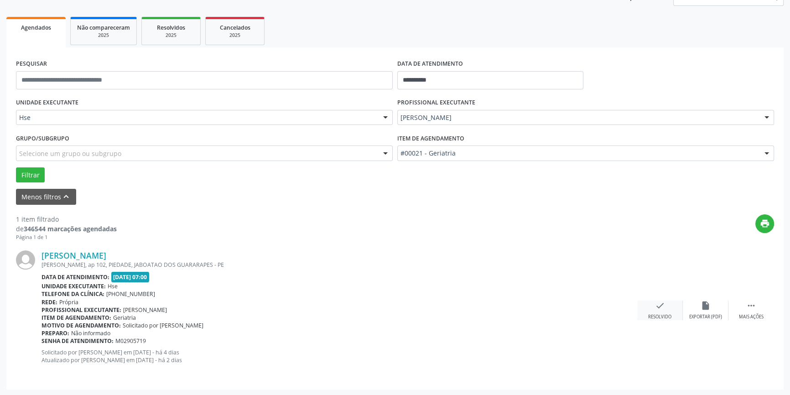
click at [651, 309] on div "check Resolvido" at bounding box center [660, 311] width 46 height 20
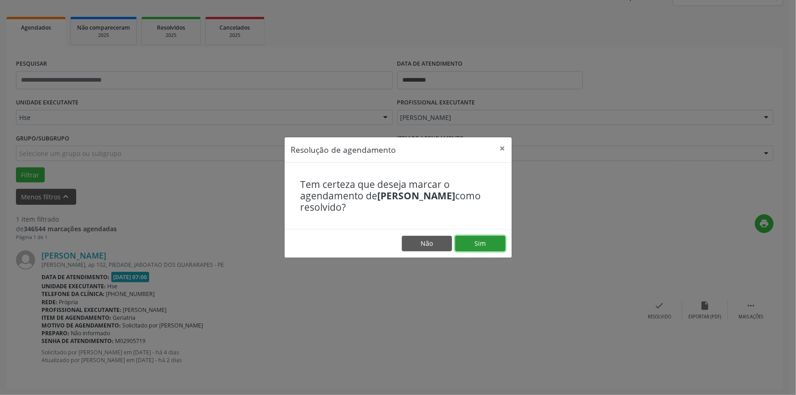
click at [477, 241] on button "Sim" at bounding box center [480, 244] width 50 height 16
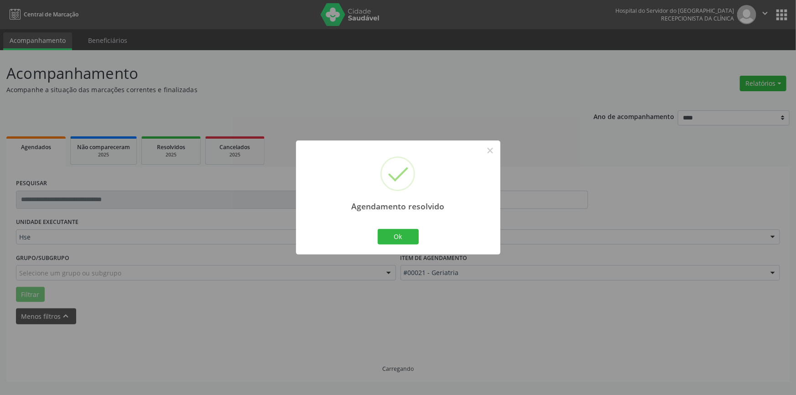
scroll to position [0, 0]
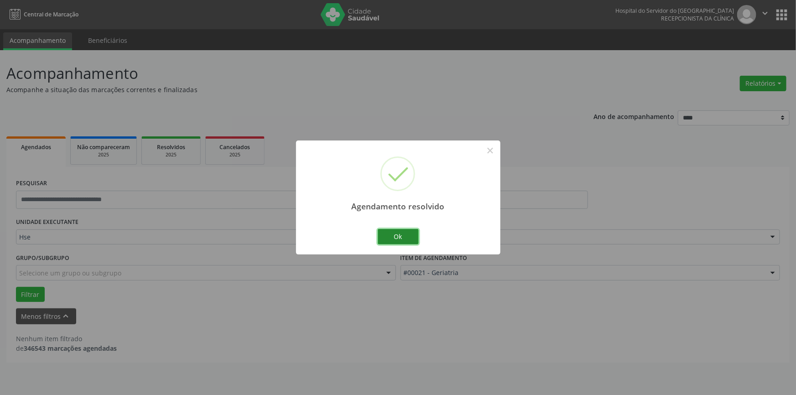
click at [405, 233] on button "Ok" at bounding box center [398, 237] width 41 height 16
